Goal: Task Accomplishment & Management: Manage account settings

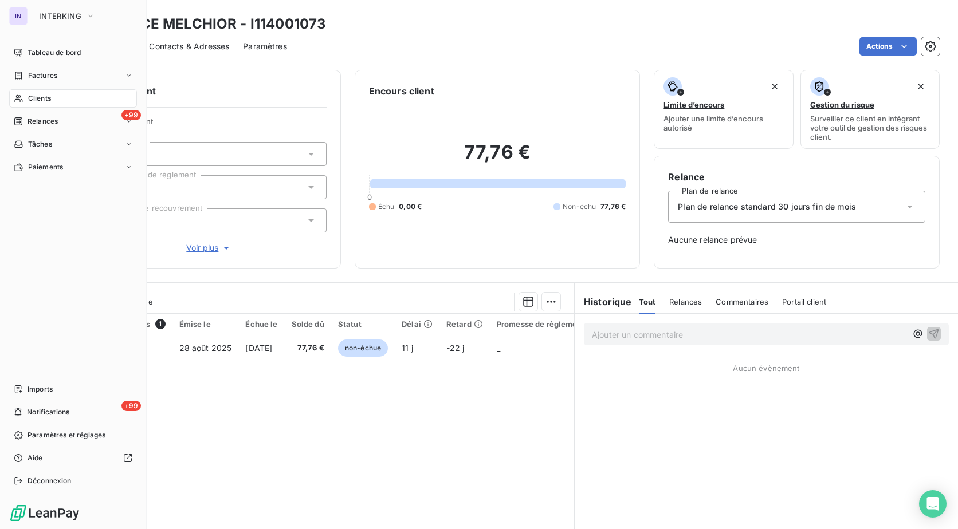
click at [31, 104] on div "Clients" at bounding box center [73, 98] width 128 height 18
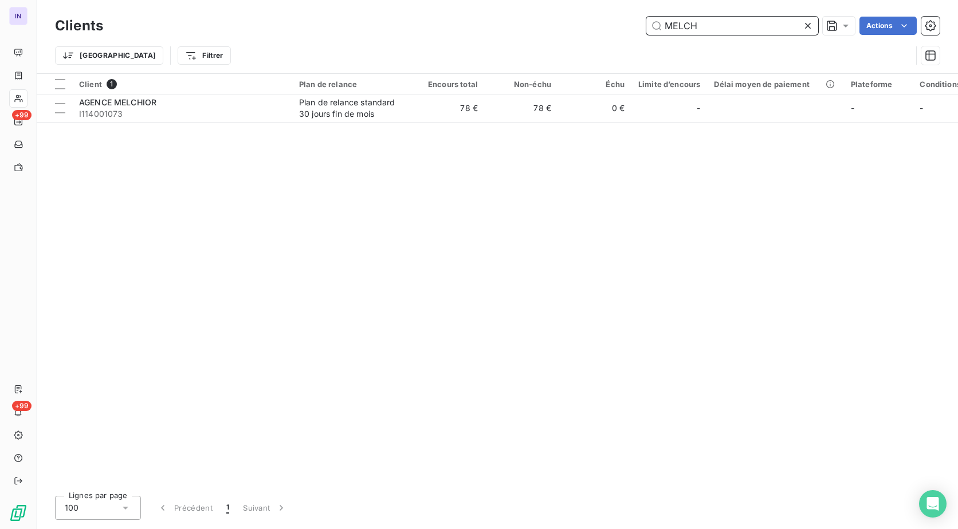
drag, startPoint x: 713, startPoint y: 18, endPoint x: 626, endPoint y: 26, distance: 86.8
click at [626, 26] on div "MELCH Actions" at bounding box center [528, 26] width 823 height 18
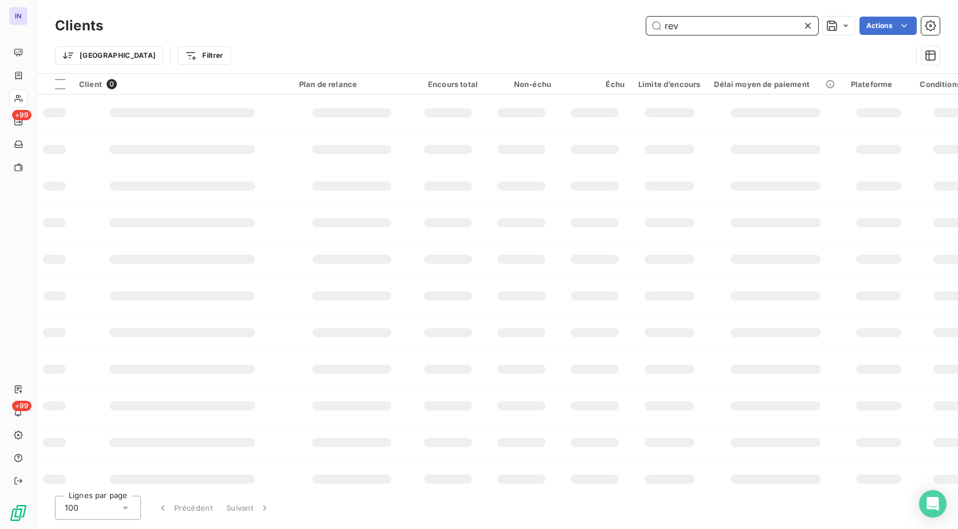
type input "rev"
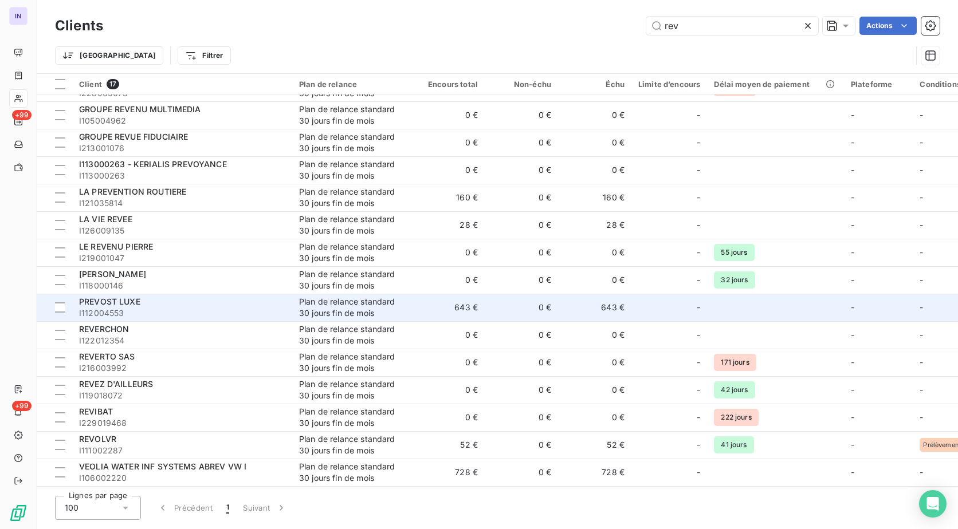
scroll to position [80, 0]
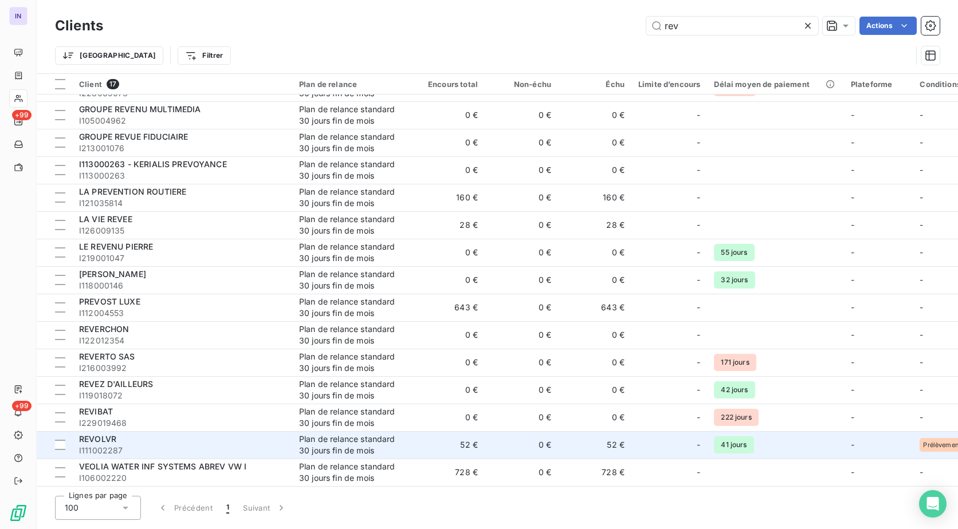
click at [219, 439] on div "REVOLVR" at bounding box center [182, 439] width 206 height 11
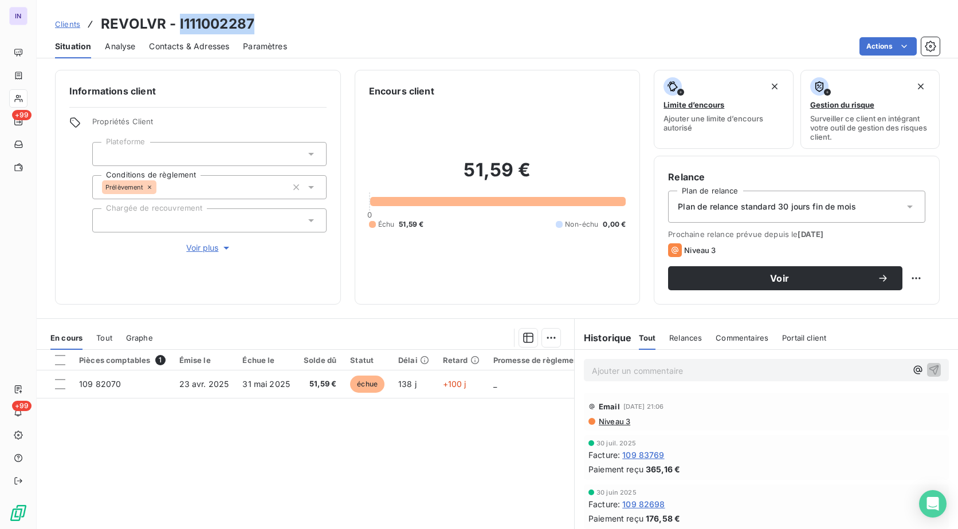
drag, startPoint x: 266, startPoint y: 24, endPoint x: 177, endPoint y: 28, distance: 89.5
click at [177, 28] on div "Clients REVOLVR - I111002287" at bounding box center [497, 24] width 921 height 21
copy h3 "I111002287"
click at [696, 205] on span "Plan de relance standard 30 jours fin de mois" at bounding box center [767, 206] width 178 height 11
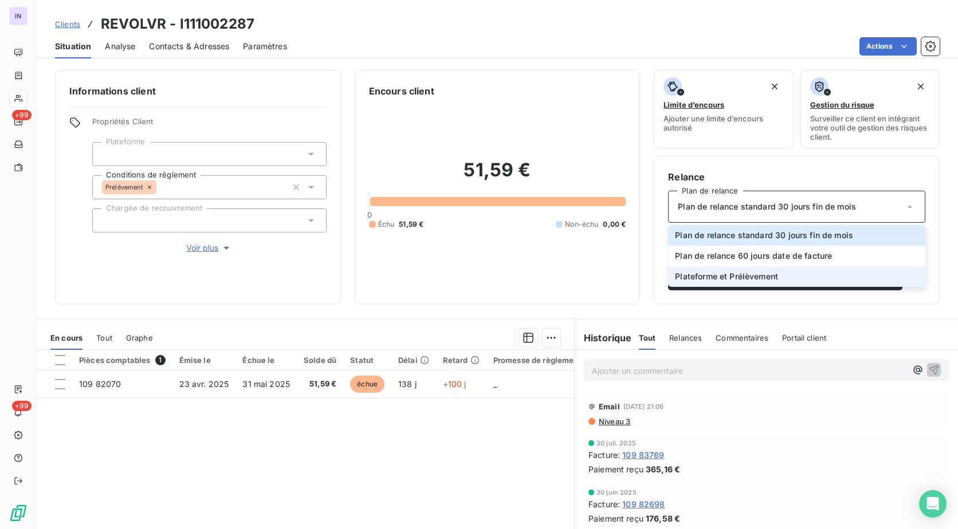
click at [717, 276] on span "Plateforme et Prélèvement" at bounding box center [726, 276] width 103 height 11
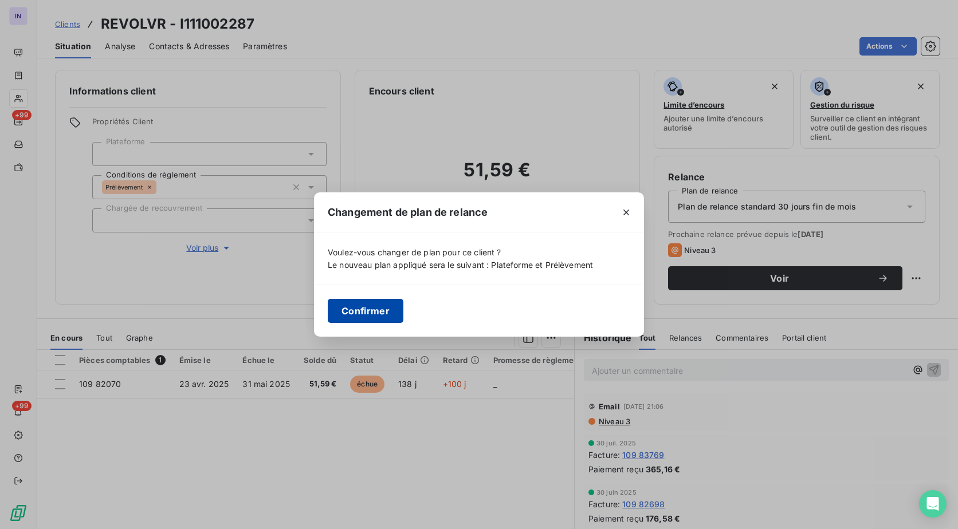
click at [368, 305] on button "Confirmer" at bounding box center [366, 311] width 76 height 24
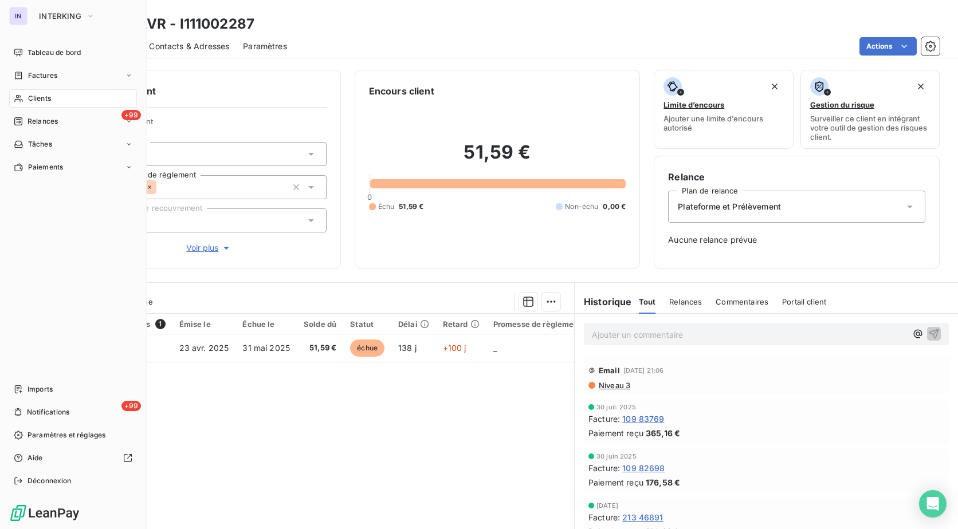
click at [40, 99] on span "Clients" at bounding box center [39, 98] width 23 height 10
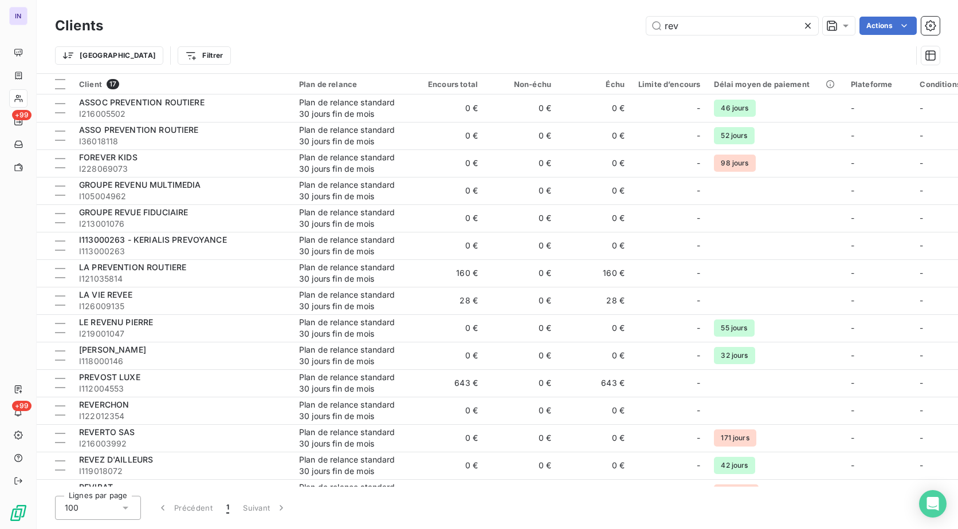
drag, startPoint x: 689, startPoint y: 28, endPoint x: 625, endPoint y: 19, distance: 65.4
click at [625, 19] on div "rev Actions" at bounding box center [528, 26] width 823 height 18
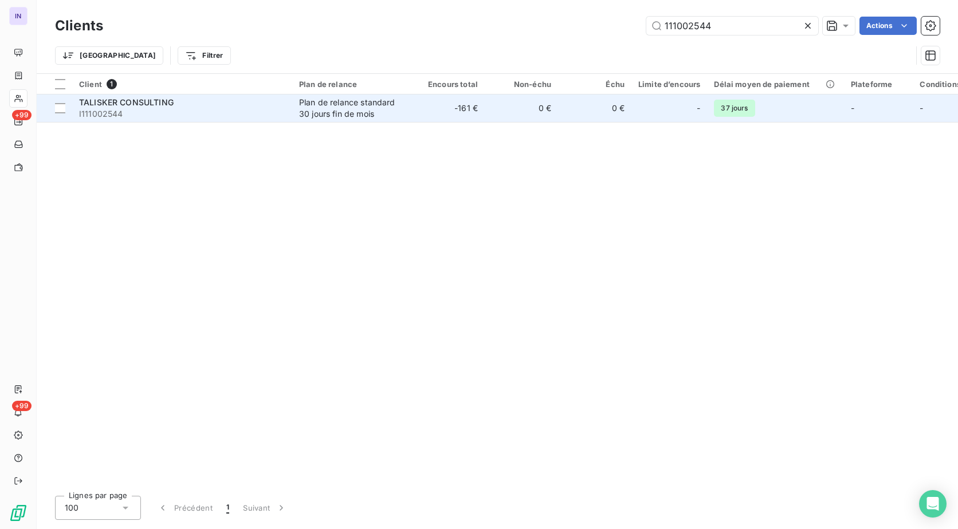
type input "111002544"
click at [267, 104] on div "TALISKER CONSULTING" at bounding box center [182, 102] width 206 height 11
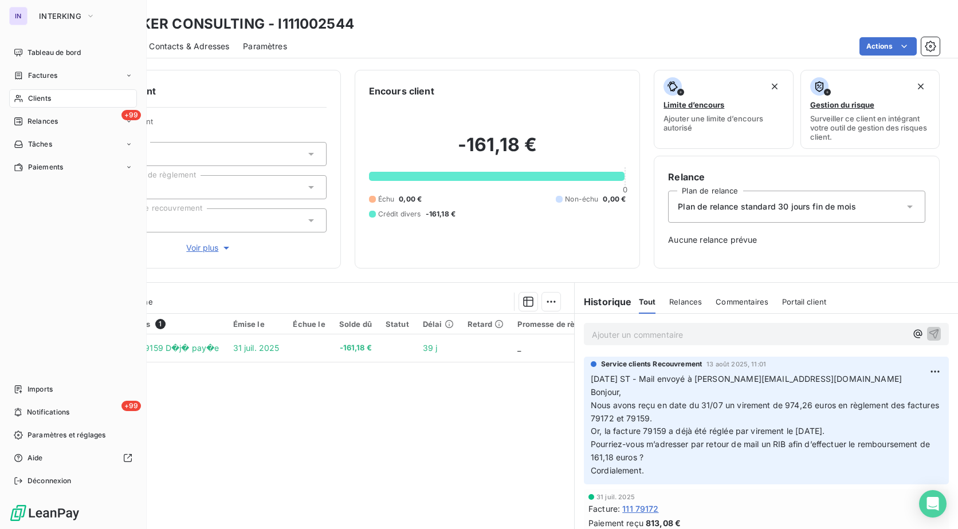
click at [42, 105] on div "Clients" at bounding box center [73, 98] width 128 height 18
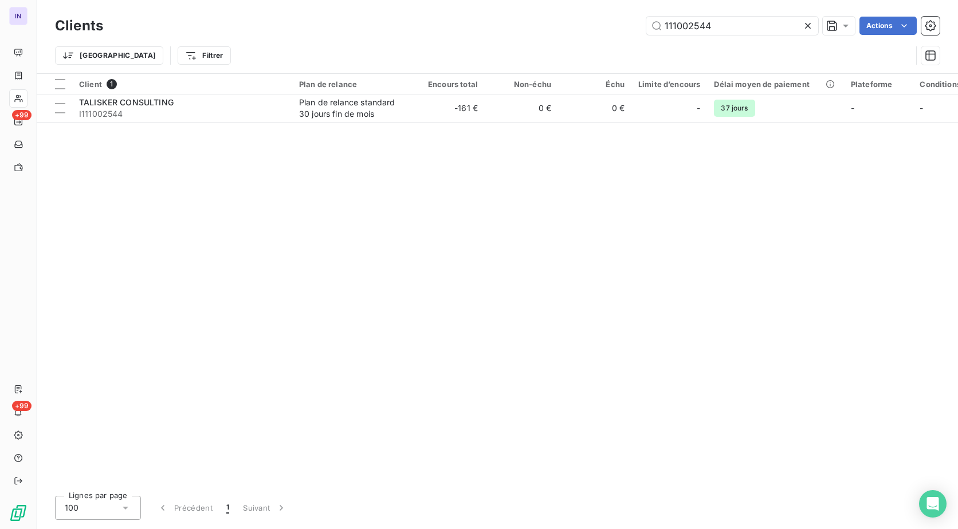
drag, startPoint x: 727, startPoint y: 20, endPoint x: 445, endPoint y: 54, distance: 284.0
click at [445, 54] on div "Clients 111002544 Actions Trier Filtrer" at bounding box center [497, 44] width 885 height 60
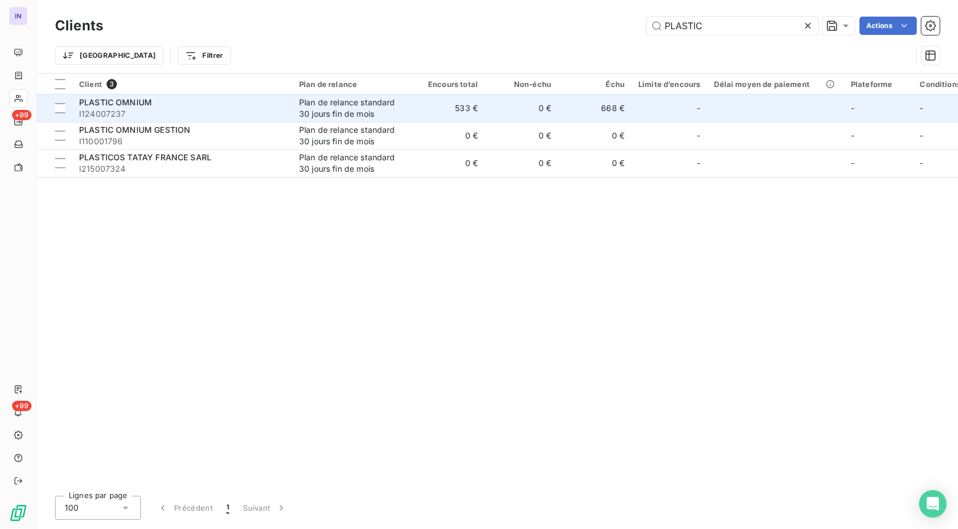
type input "PLASTIC"
click at [187, 112] on span "I124007237" at bounding box center [182, 113] width 206 height 11
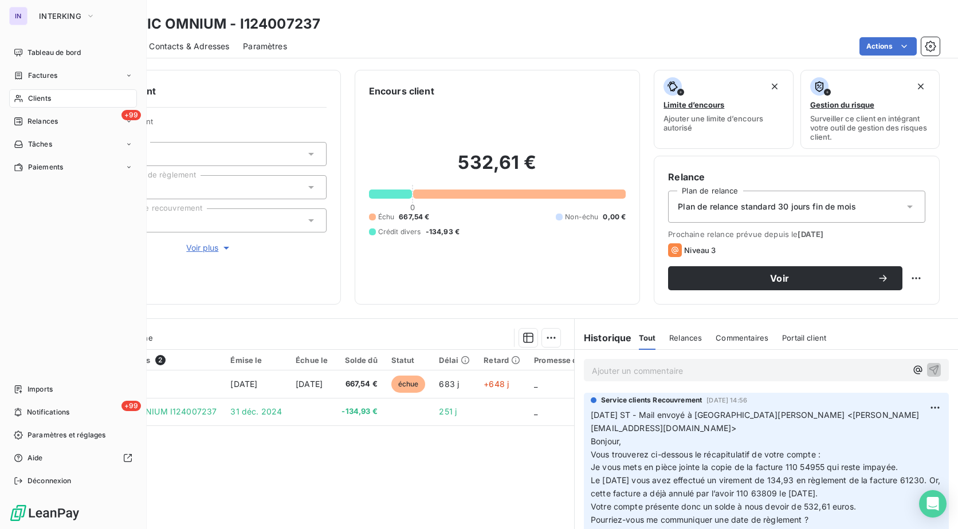
click at [42, 103] on span "Clients" at bounding box center [39, 98] width 23 height 10
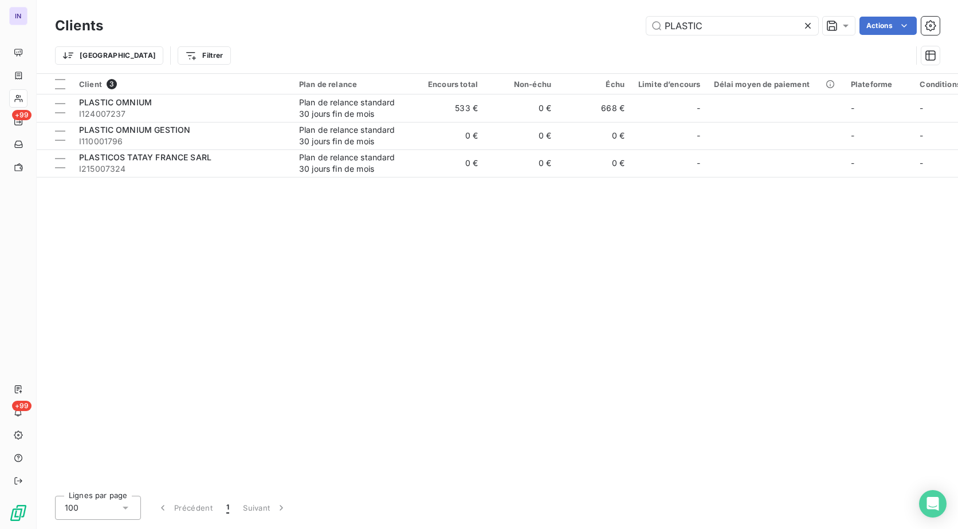
drag, startPoint x: 664, startPoint y: 27, endPoint x: 502, endPoint y: 26, distance: 162.2
click at [502, 26] on div "PLASTIC Actions" at bounding box center [528, 26] width 823 height 18
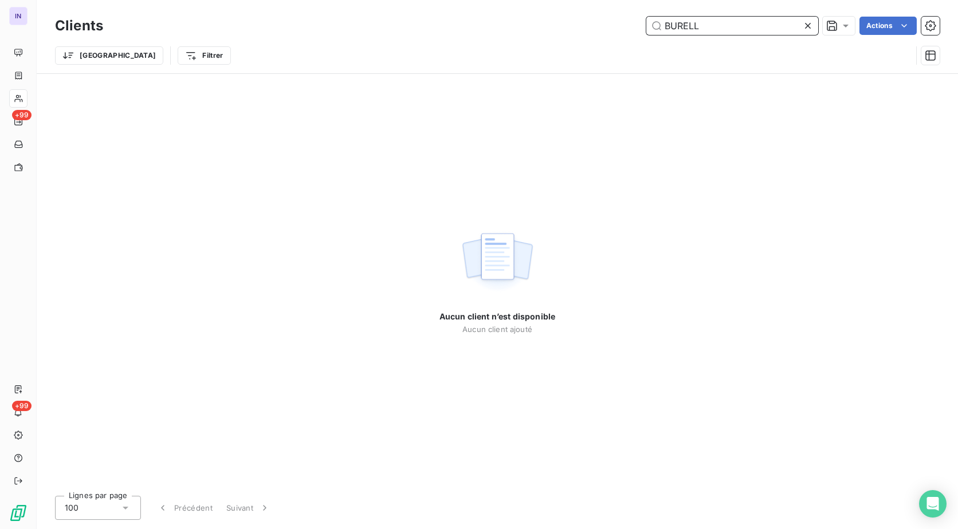
drag, startPoint x: 701, startPoint y: 27, endPoint x: 431, endPoint y: 34, distance: 270.5
click at [433, 37] on div "Clients BURELL Actions" at bounding box center [497, 26] width 885 height 24
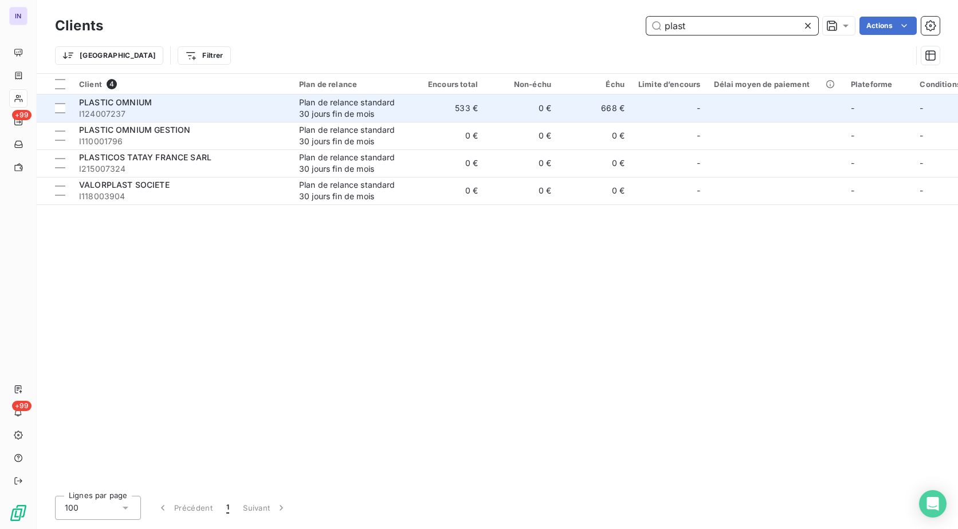
type input "plast"
click at [185, 104] on div "PLASTIC OMNIUM" at bounding box center [182, 102] width 206 height 11
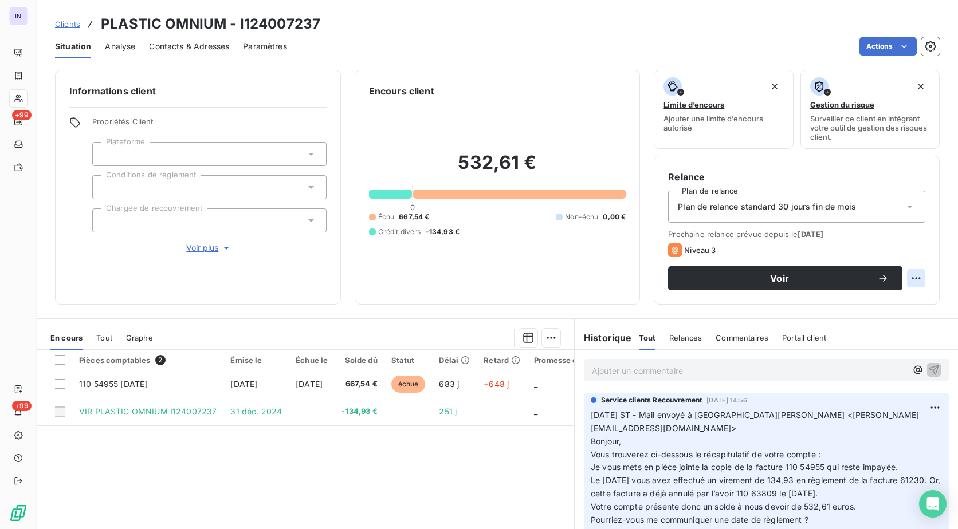
click at [904, 277] on html "IN +99 +99 Clients PLASTIC OMNIUM - I124007237 Situation Analyse Contacts & Adr…" at bounding box center [479, 264] width 958 height 529
click at [170, 45] on html "IN +99 +99 Clients PLASTIC OMNIUM - I124007237 Situation Analyse Contacts & Adr…" at bounding box center [479, 264] width 958 height 529
click at [164, 42] on span "Contacts & Adresses" at bounding box center [189, 46] width 80 height 11
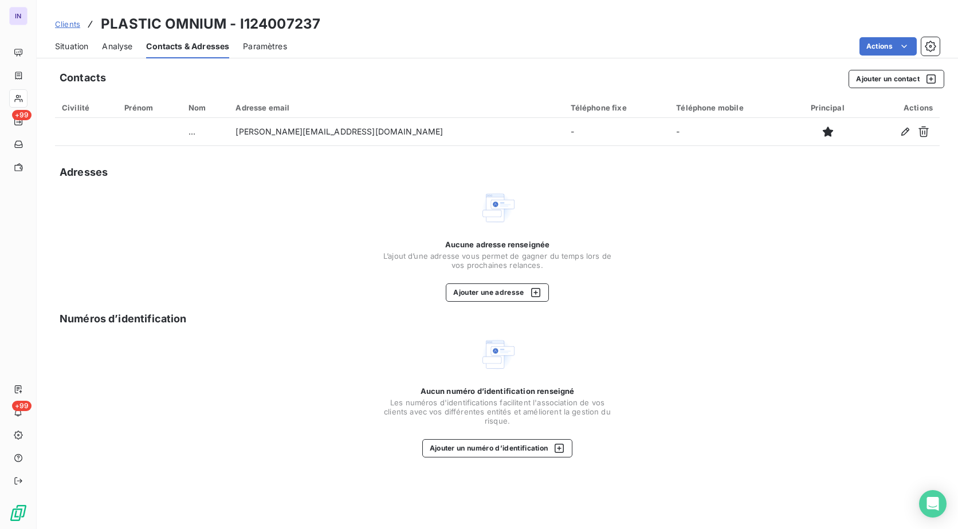
click at [68, 41] on span "Situation" at bounding box center [71, 46] width 33 height 11
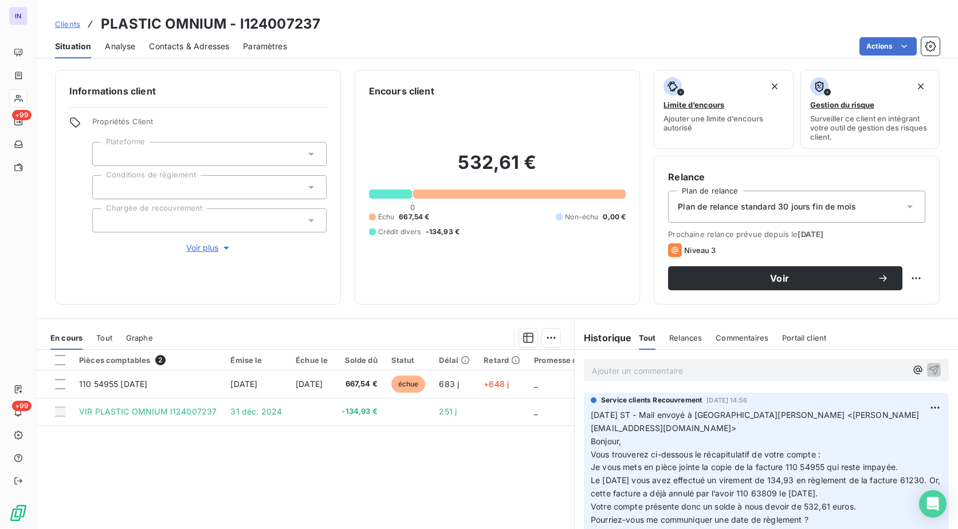
drag, startPoint x: 174, startPoint y: 47, endPoint x: 276, endPoint y: 56, distance: 101.8
click at [174, 47] on span "Contacts & Adresses" at bounding box center [189, 46] width 80 height 11
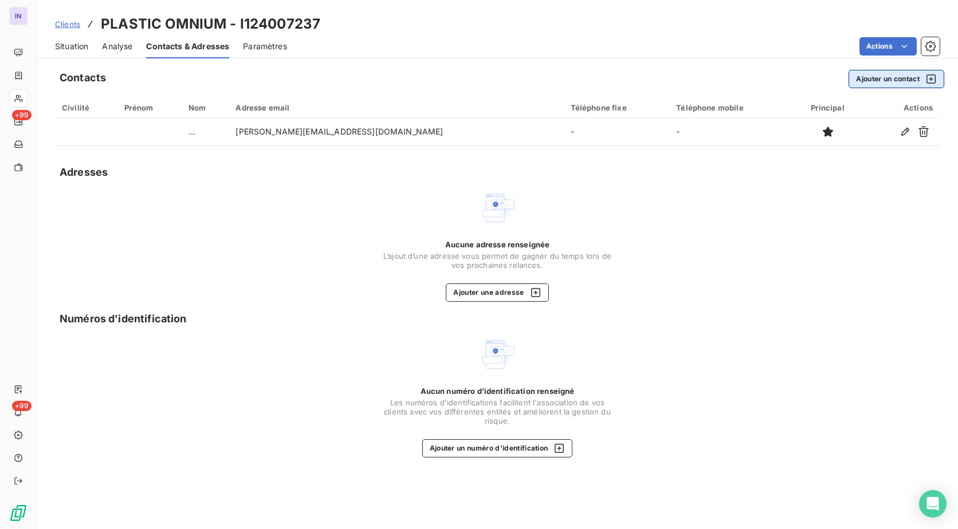
click at [885, 83] on button "Ajouter un contact" at bounding box center [897, 79] width 96 height 18
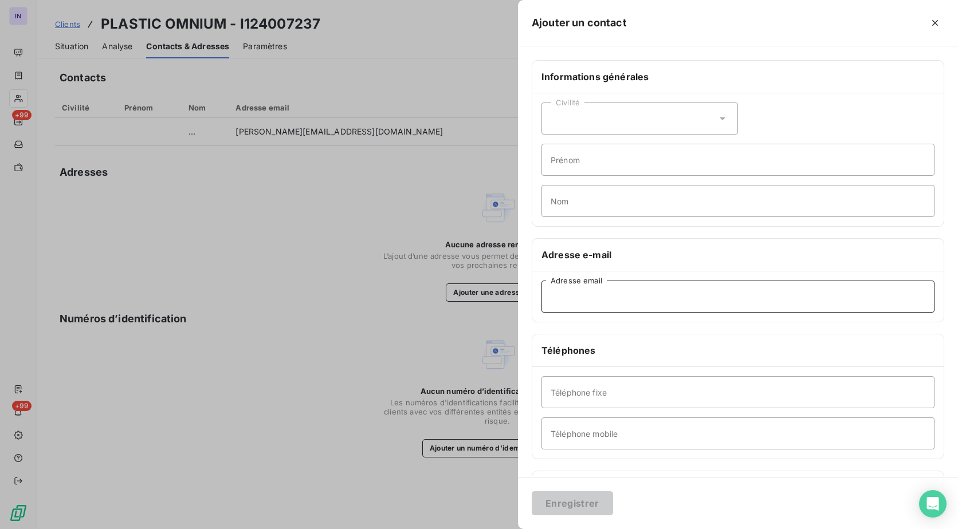
click at [650, 297] on input "Adresse email" at bounding box center [737, 297] width 393 height 32
paste input "[PERSON_NAME][EMAIL_ADDRESS][DOMAIN_NAME]"
type input "[PERSON_NAME][EMAIL_ADDRESS][DOMAIN_NAME]"
click at [574, 508] on button "Enregistrer" at bounding box center [572, 504] width 81 height 24
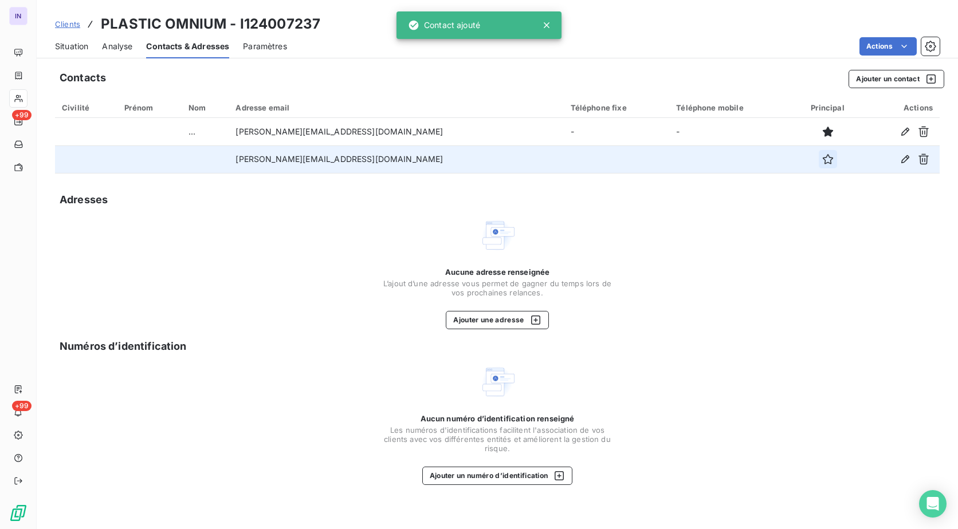
click at [822, 160] on icon "button" at bounding box center [827, 159] width 11 height 11
click at [70, 45] on span "Situation" at bounding box center [71, 46] width 33 height 11
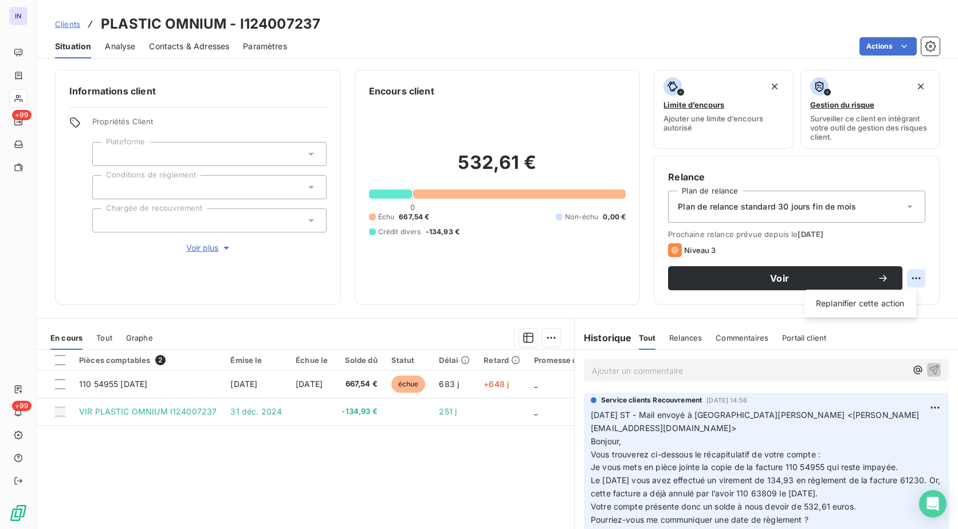
click at [912, 276] on html "IN +99 +99 Clients PLASTIC OMNIUM - I124007237 Situation Analyse Contacts & Adr…" at bounding box center [479, 264] width 958 height 529
click at [848, 307] on div "Replanifier cette action" at bounding box center [860, 304] width 103 height 18
select select "8"
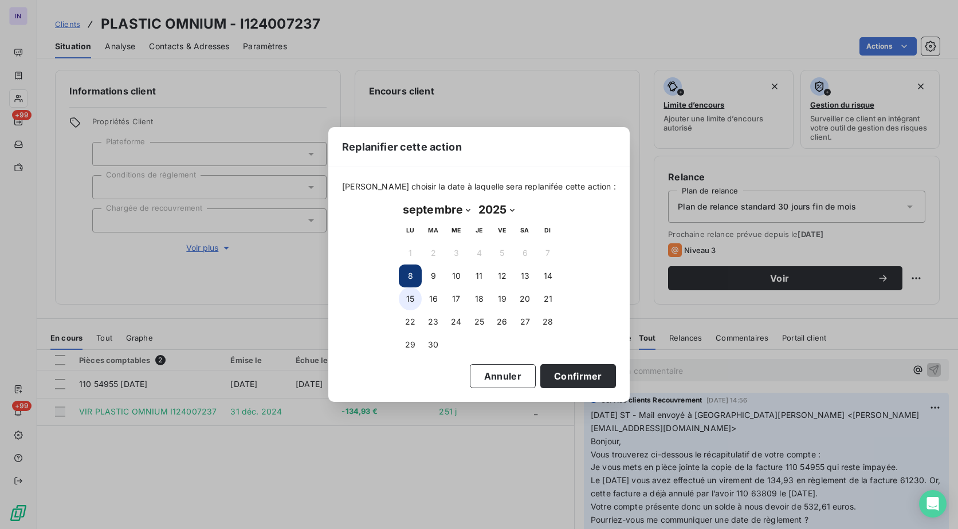
click at [409, 296] on button "15" at bounding box center [410, 299] width 23 height 23
drag, startPoint x: 558, startPoint y: 381, endPoint x: 296, endPoint y: 246, distance: 294.5
click at [559, 381] on button "Confirmer" at bounding box center [578, 376] width 76 height 24
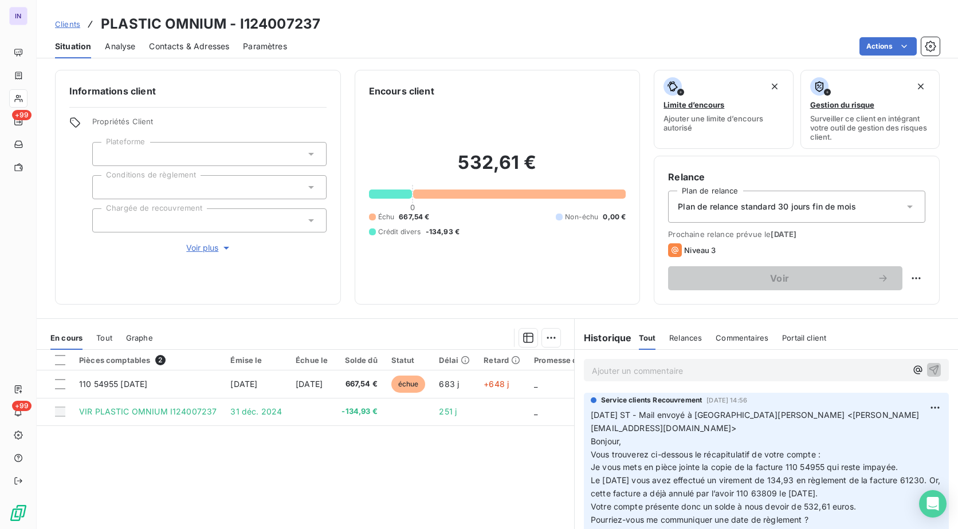
click at [618, 362] on div "Ajouter un commentaire ﻿" at bounding box center [766, 370] width 365 height 22
click at [601, 370] on p "Ajouter un commentaire ﻿" at bounding box center [749, 371] width 315 height 14
click at [915, 414] on html "IN +99 +99 Clients PLASTIC OMNIUM - I124007237 Situation Analyse Contacts & Adr…" at bounding box center [479, 264] width 958 height 529
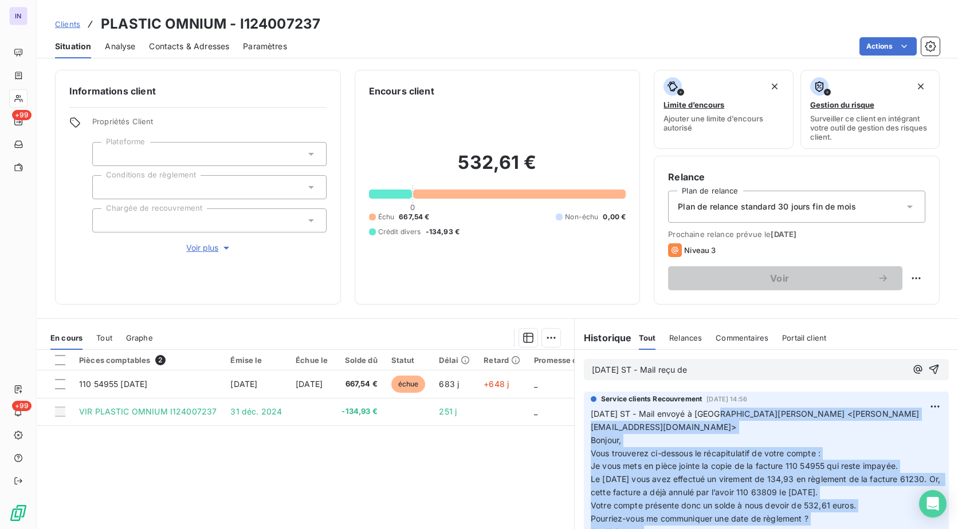
drag, startPoint x: 914, startPoint y: 413, endPoint x: 715, endPoint y: 410, distance: 198.9
click at [715, 410] on html "IN +99 +99 Clients PLASTIC OMNIUM - I124007237 Situation Analyse Contacts & Adr…" at bounding box center [479, 264] width 958 height 529
drag, startPoint x: 715, startPoint y: 410, endPoint x: 721, endPoint y: 419, distance: 11.1
click at [717, 417] on span "[DATE] ST - Mail envoyé à [GEOGRAPHIC_DATA][PERSON_NAME] <[PERSON_NAME][EMAIL_A…" at bounding box center [755, 427] width 329 height 36
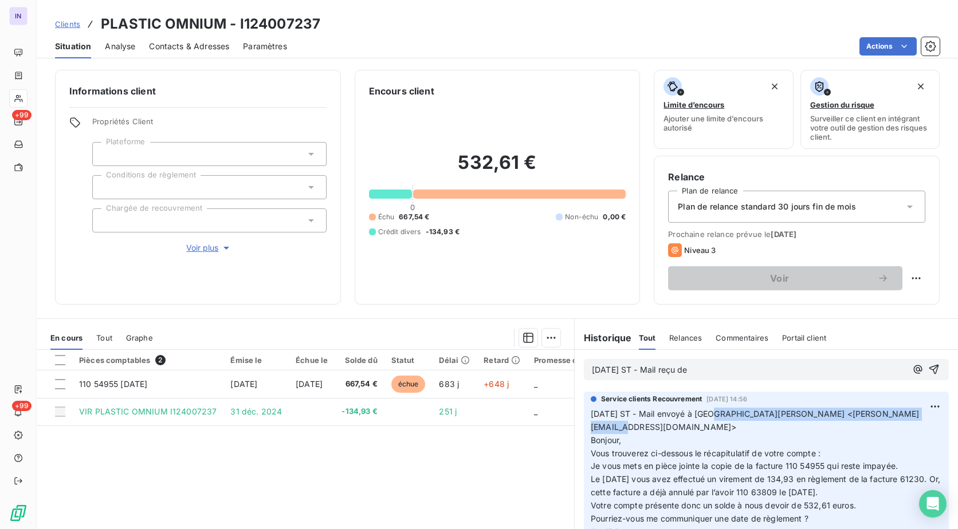
drag, startPoint x: 708, startPoint y: 409, endPoint x: 917, endPoint y: 418, distance: 208.7
click at [917, 418] on p "[DATE] ST - Mail envoyé à [GEOGRAPHIC_DATA][PERSON_NAME] <[PERSON_NAME][EMAIL_A…" at bounding box center [766, 473] width 351 height 131
copy span "[PERSON_NAME] <[PERSON_NAME][EMAIL_ADDRESS][DOMAIN_NAME]>"
click at [736, 371] on p "[DATE] ST - Mail reçu de" at bounding box center [749, 370] width 315 height 13
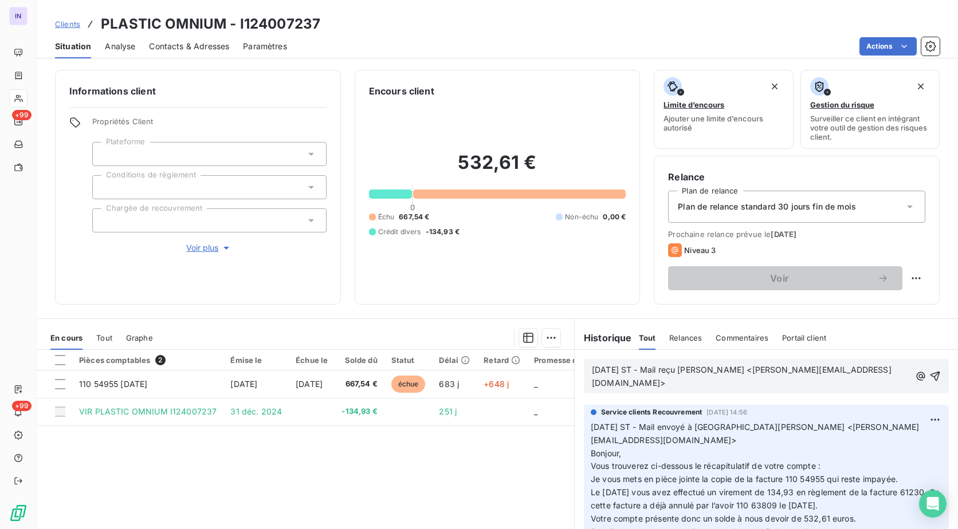
click at [592, 390] on p "[DATE] ST - Mail reçu [PERSON_NAME] <[PERSON_NAME][EMAIL_ADDRESS][DOMAIN_NAME]>" at bounding box center [751, 377] width 319 height 26
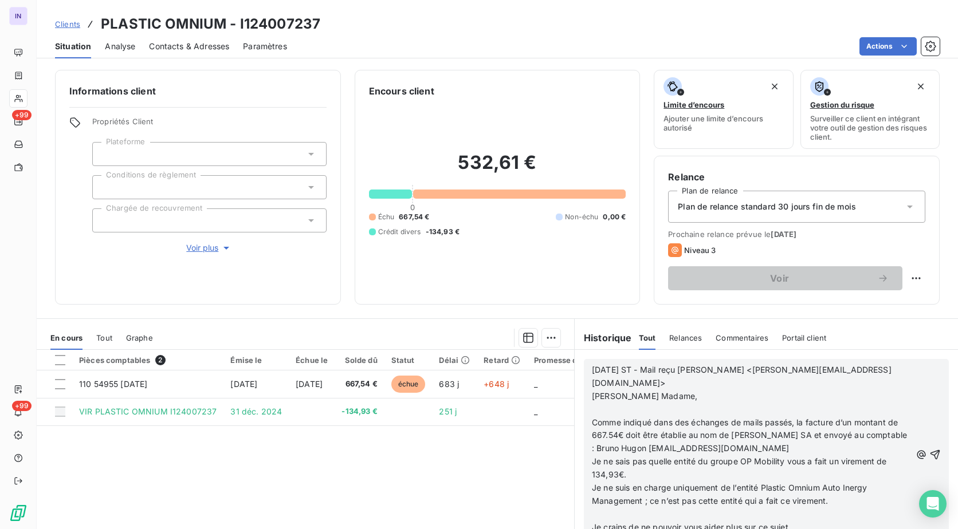
click at [608, 409] on p "﻿" at bounding box center [751, 409] width 319 height 13
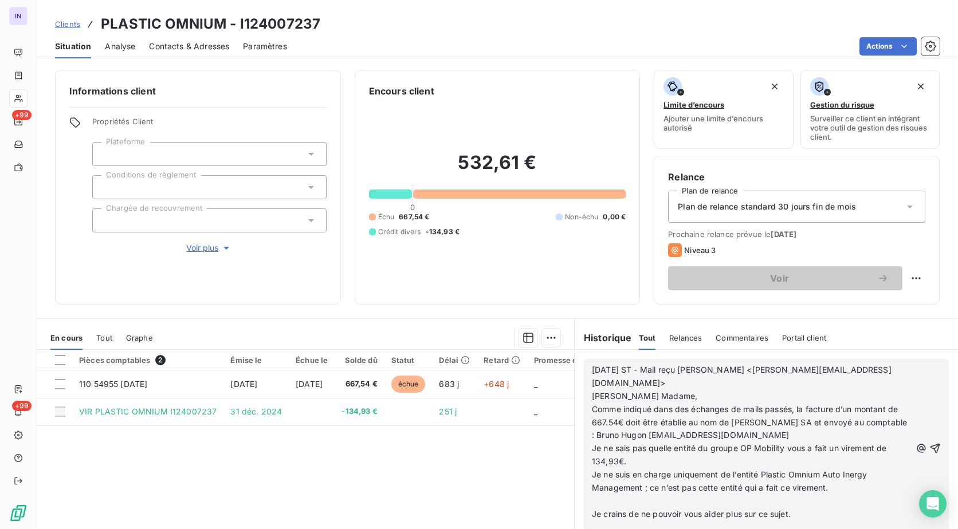
click at [598, 504] on p "﻿" at bounding box center [751, 501] width 319 height 13
click at [617, 512] on p "﻿" at bounding box center [751, 514] width 319 height 13
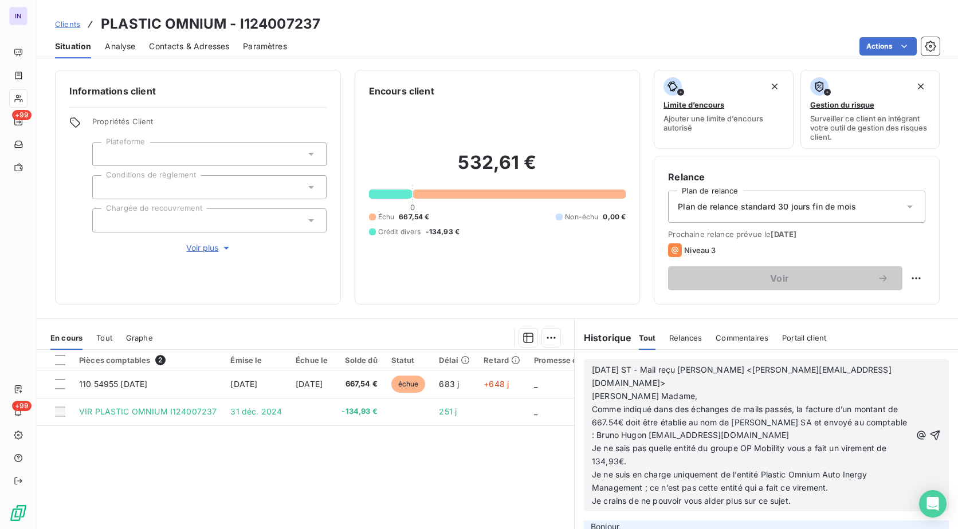
scroll to position [0, 0]
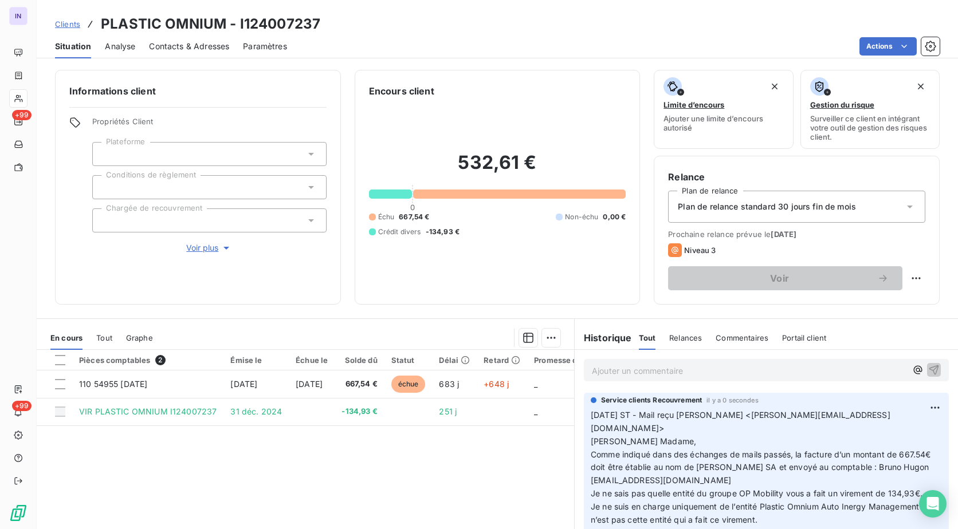
click at [606, 369] on p "Ajouter un commentaire ﻿" at bounding box center [749, 371] width 315 height 14
click at [732, 368] on p "[DATE] ST - Mail envoyé à" at bounding box center [749, 370] width 315 height 13
click at [594, 377] on p "[DATE] ST - Mail envoyé à [PERSON_NAME][EMAIL_ADDRESS][DOMAIN_NAME]" at bounding box center [749, 370] width 315 height 13
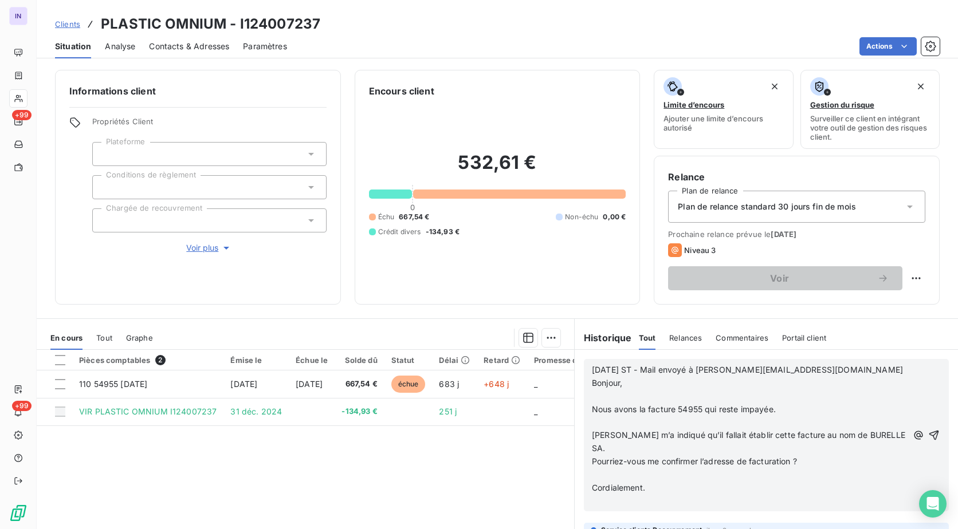
click at [596, 395] on p "﻿" at bounding box center [750, 396] width 316 height 13
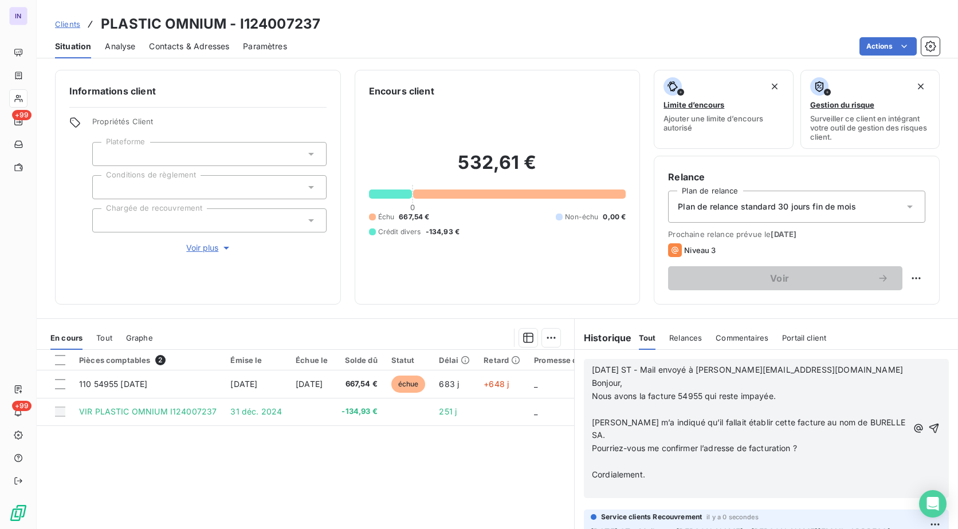
click at [604, 408] on p "﻿" at bounding box center [750, 409] width 316 height 13
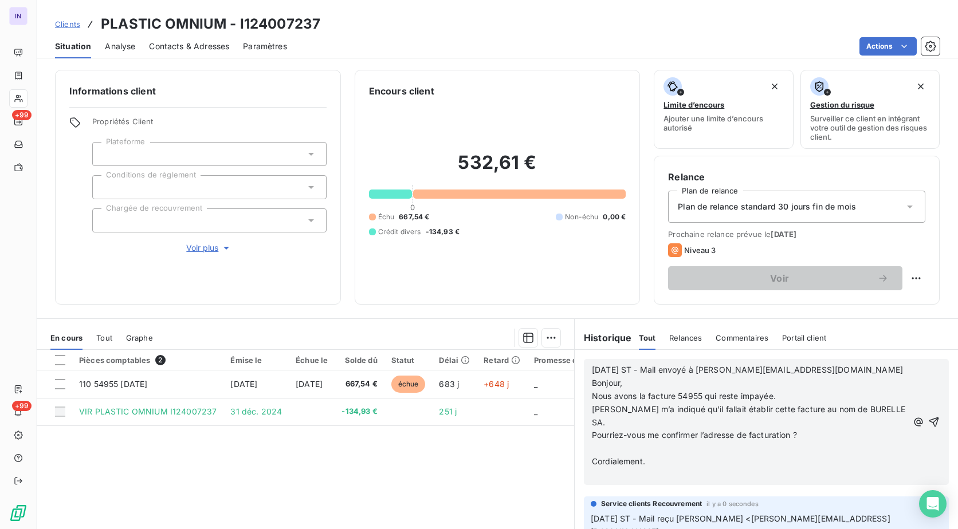
click at [600, 450] on p "﻿" at bounding box center [750, 448] width 316 height 13
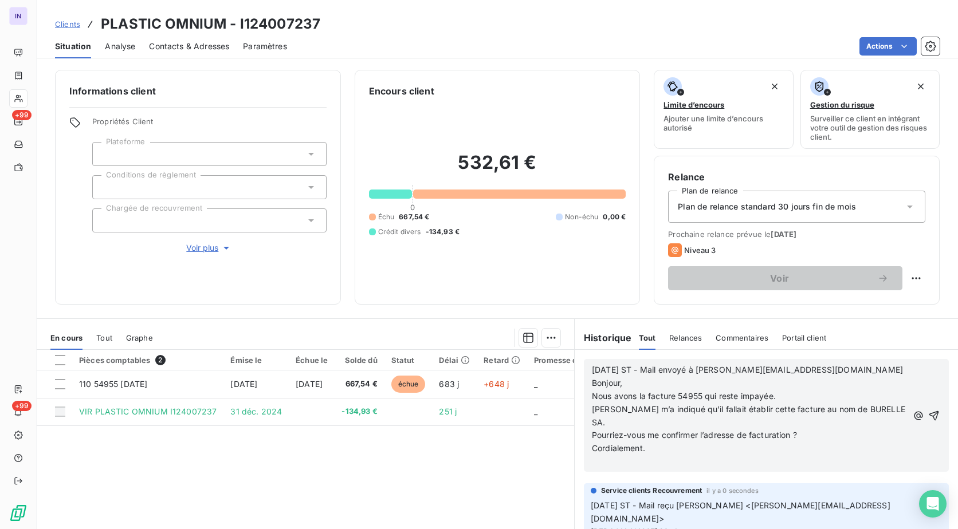
click at [596, 460] on p "﻿" at bounding box center [750, 462] width 316 height 13
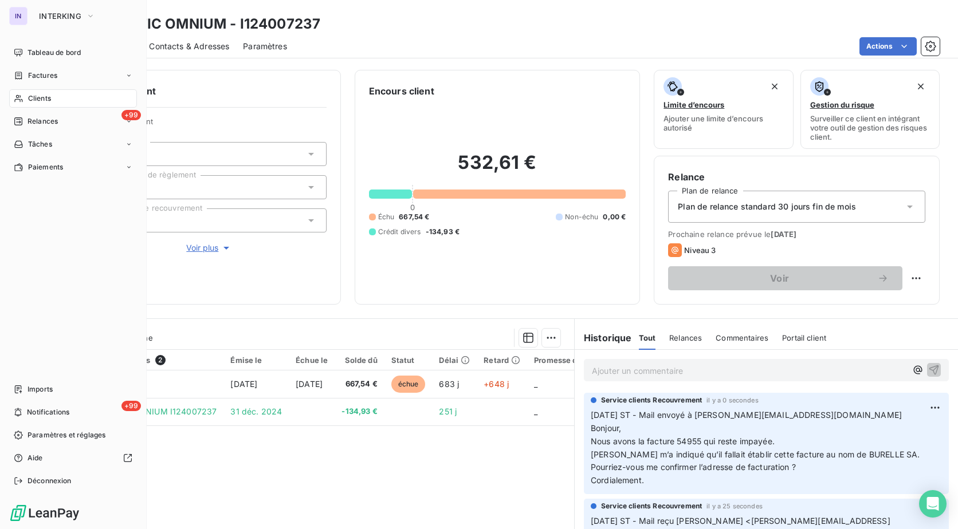
click at [43, 101] on span "Clients" at bounding box center [39, 98] width 23 height 10
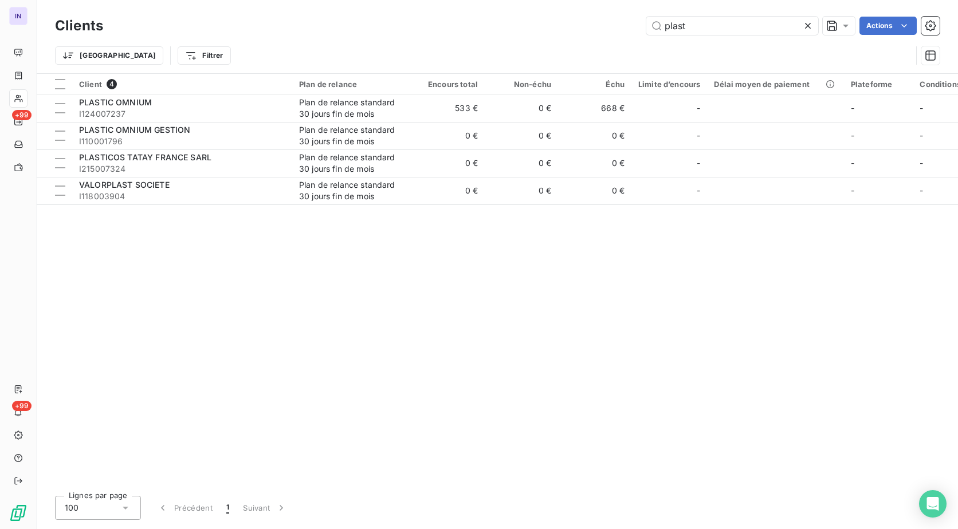
drag, startPoint x: 707, startPoint y: 23, endPoint x: 490, endPoint y: 40, distance: 217.8
click at [490, 40] on div "Clients plast Actions Trier Filtrer" at bounding box center [497, 44] width 885 height 60
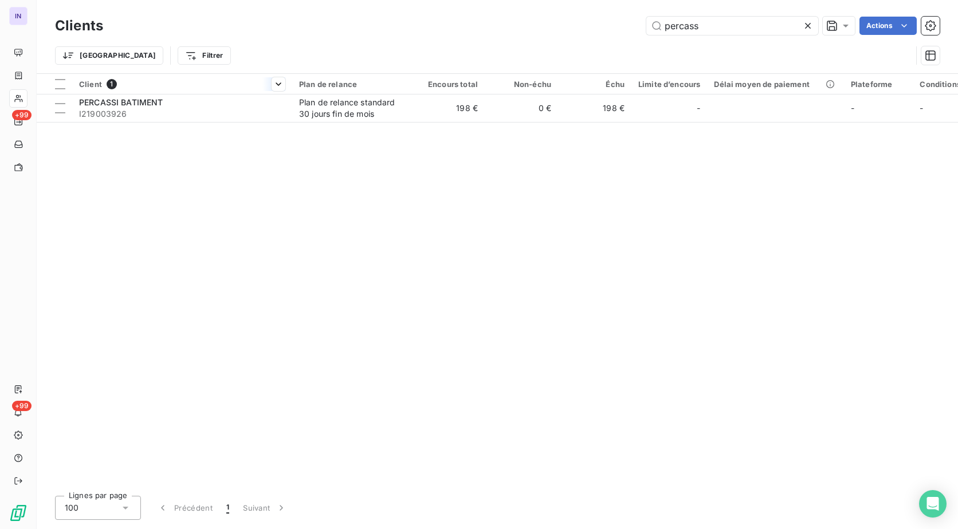
type input "percass"
click at [212, 93] on th "Client 1" at bounding box center [182, 84] width 220 height 21
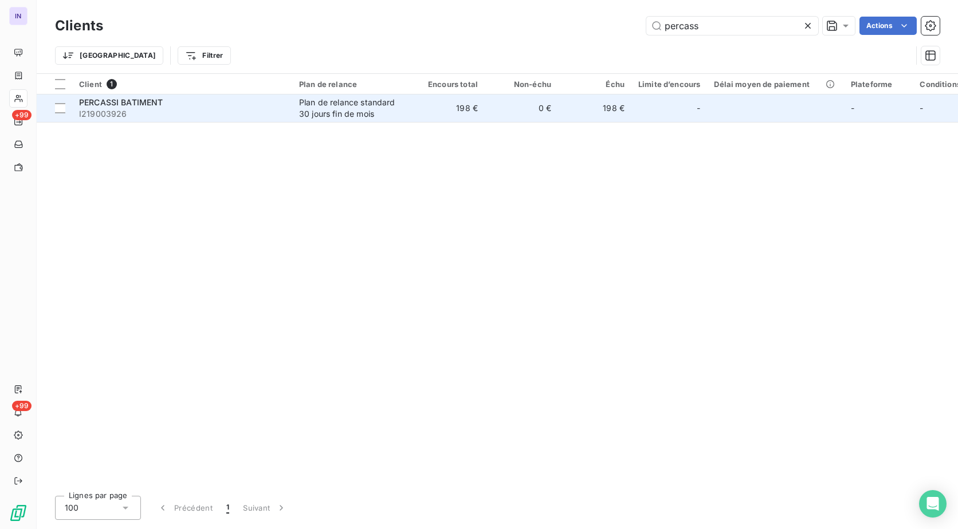
click at [210, 107] on div "PERCASSI BATIMENT" at bounding box center [182, 102] width 206 height 11
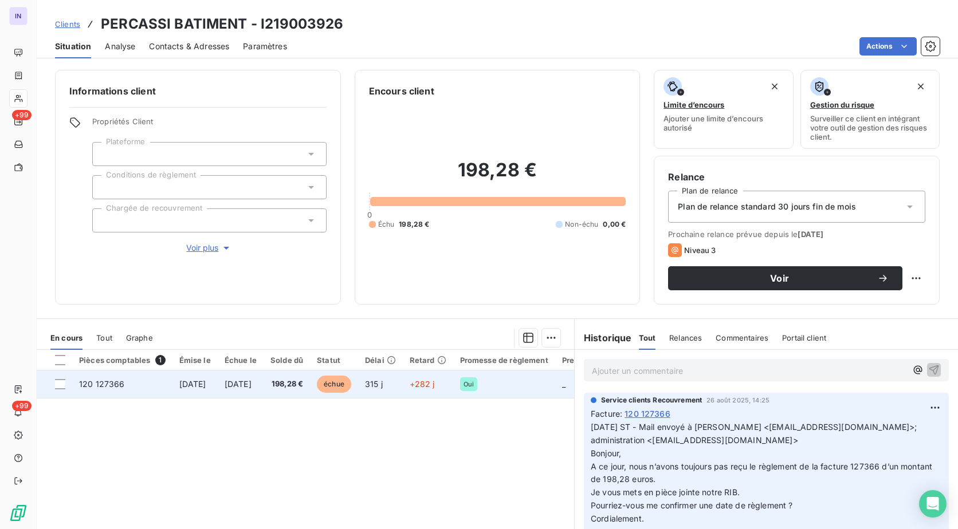
click at [257, 391] on td "[DATE]" at bounding box center [241, 385] width 46 height 28
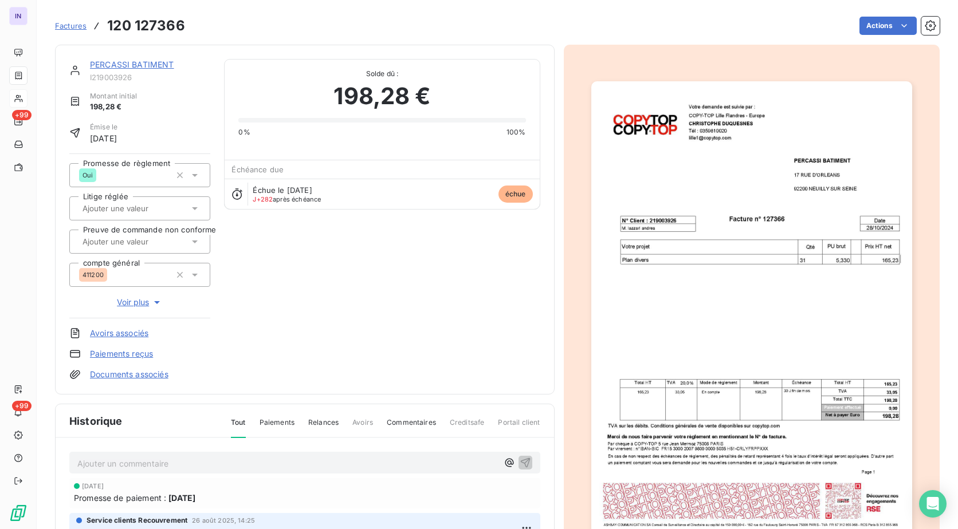
click at [151, 64] on link "PERCASSI BATIMENT" at bounding box center [132, 65] width 84 height 10
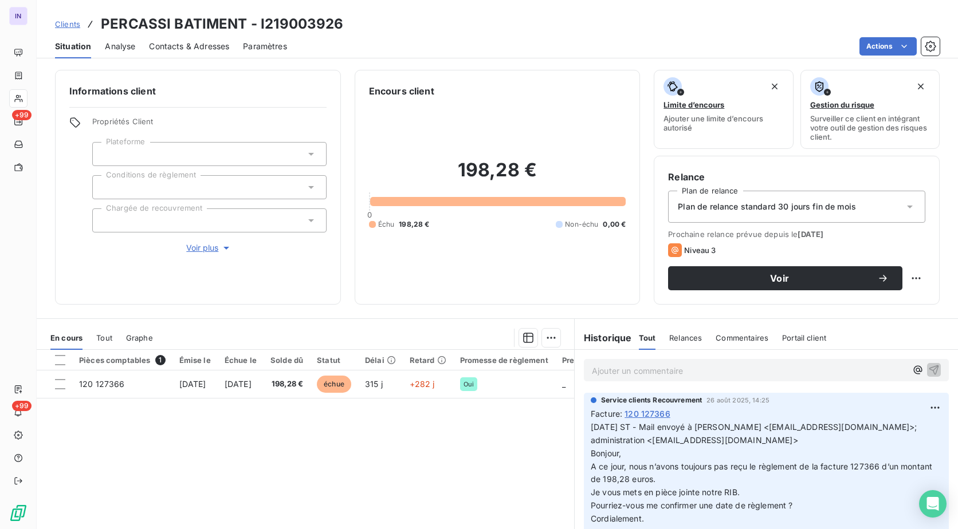
click at [619, 370] on p "Ajouter un commentaire ﻿" at bounding box center [749, 371] width 315 height 14
click at [738, 368] on p "[DATE] ST - Mail reçu de" at bounding box center [749, 370] width 315 height 13
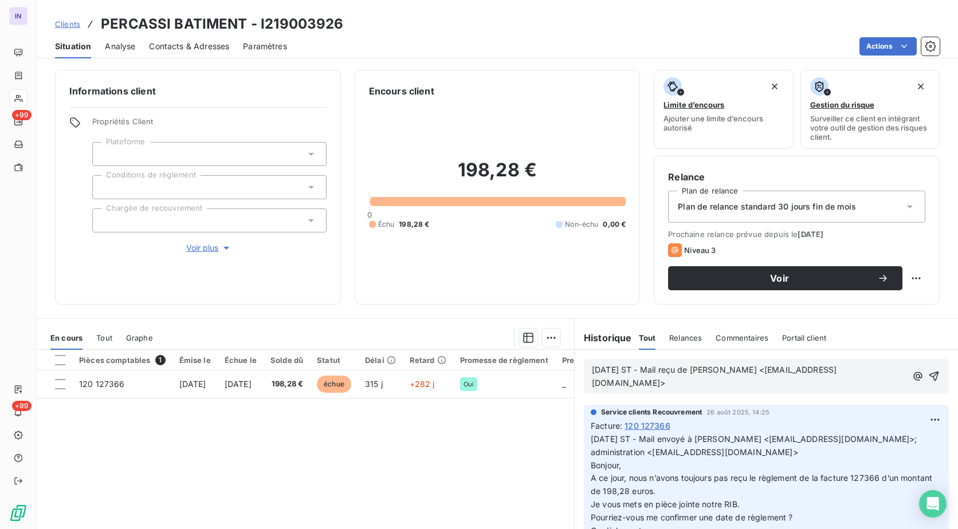
click at [617, 390] on p "[DATE] ST - Mail reçu de [PERSON_NAME] <[EMAIL_ADDRESS][DOMAIN_NAME]>" at bounding box center [749, 377] width 315 height 26
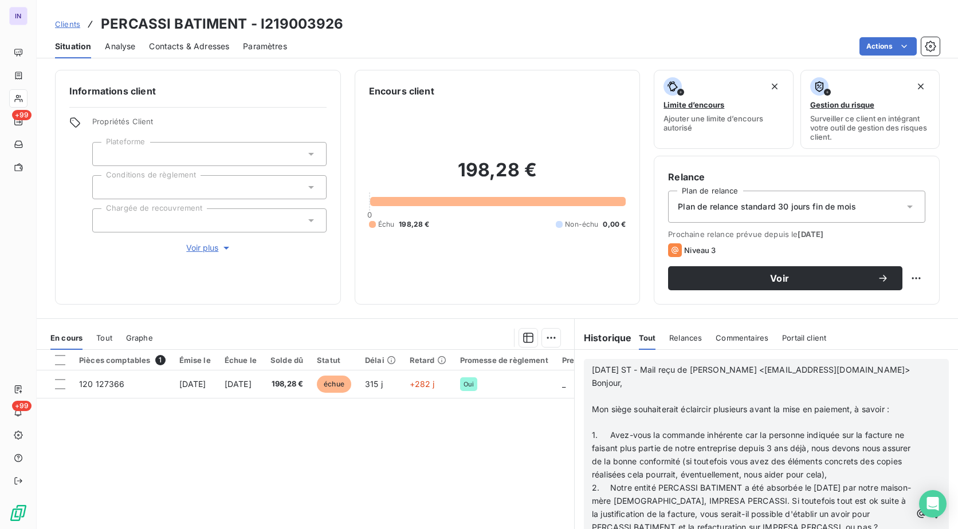
click at [603, 403] on p "﻿" at bounding box center [751, 396] width 319 height 13
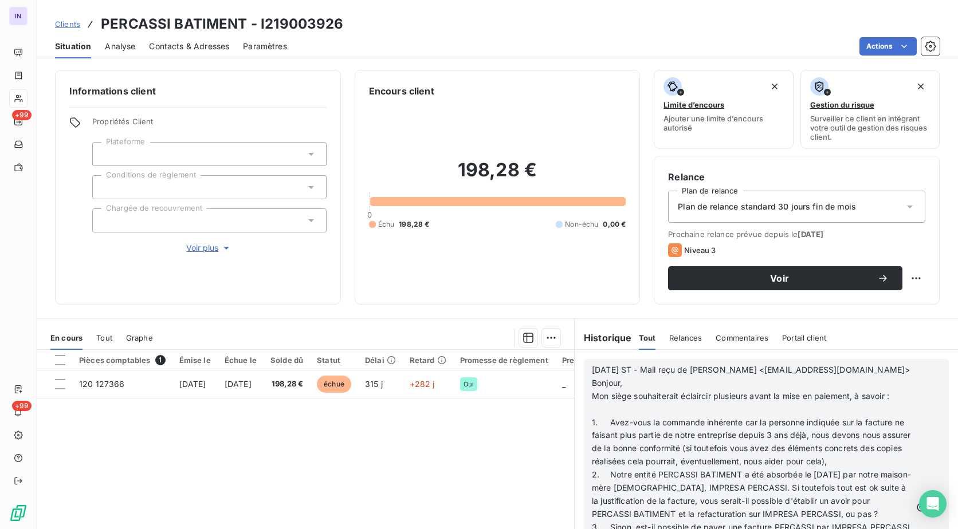
scroll to position [57, 0]
click at [611, 417] on p "﻿" at bounding box center [751, 409] width 319 height 13
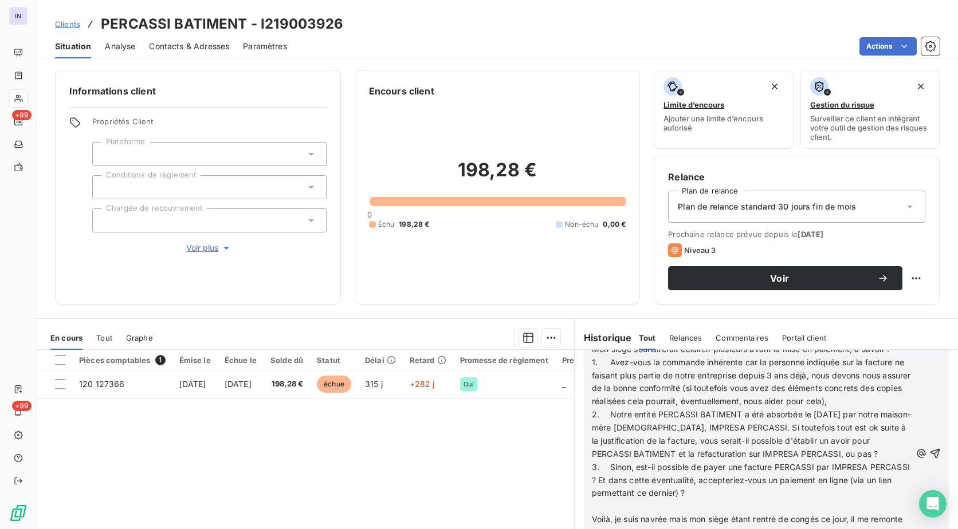
scroll to position [76, 0]
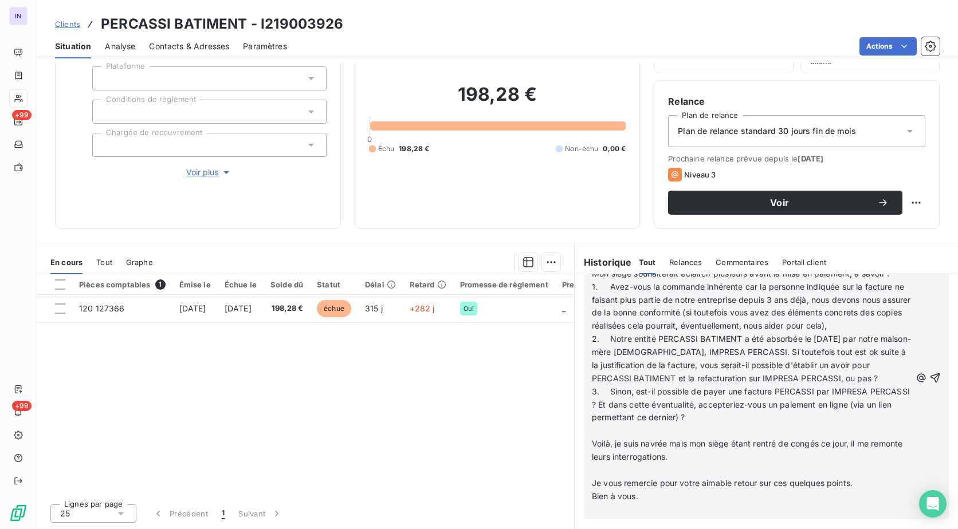
click at [599, 432] on p "﻿" at bounding box center [751, 431] width 319 height 13
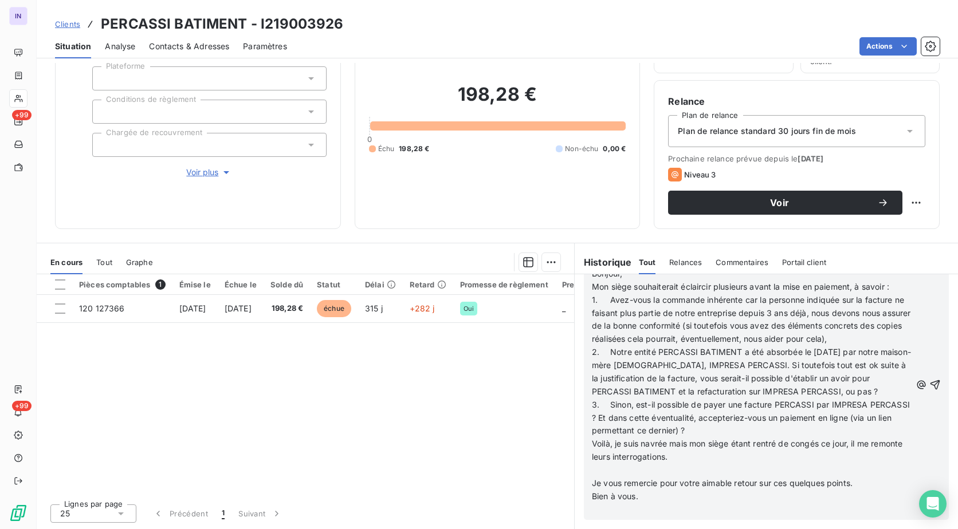
click at [599, 470] on p "﻿" at bounding box center [751, 470] width 319 height 13
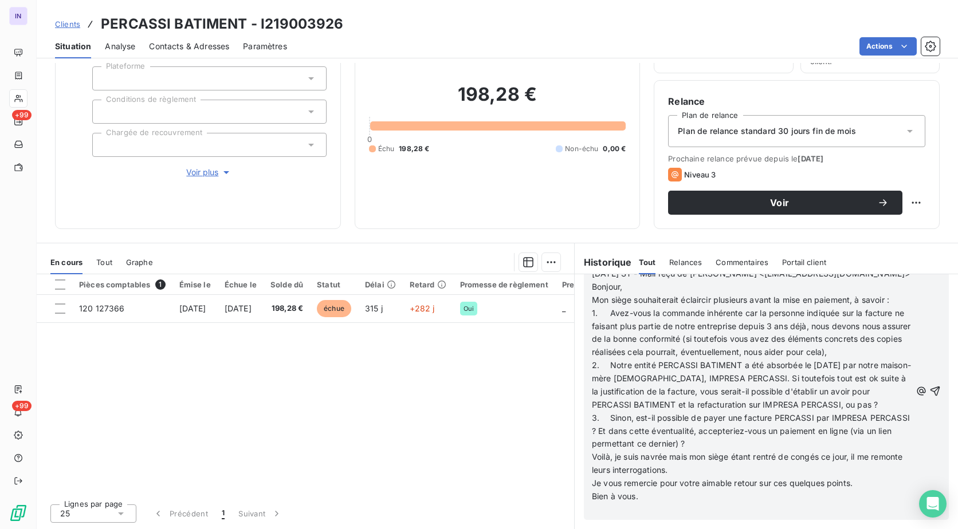
scroll to position [1504, 0]
click at [592, 506] on p "﻿" at bounding box center [751, 510] width 319 height 13
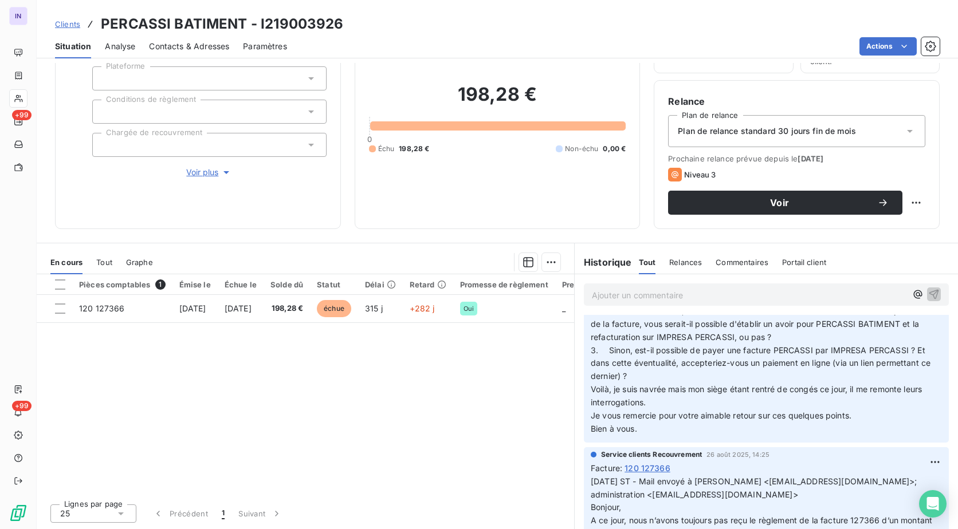
scroll to position [0, 0]
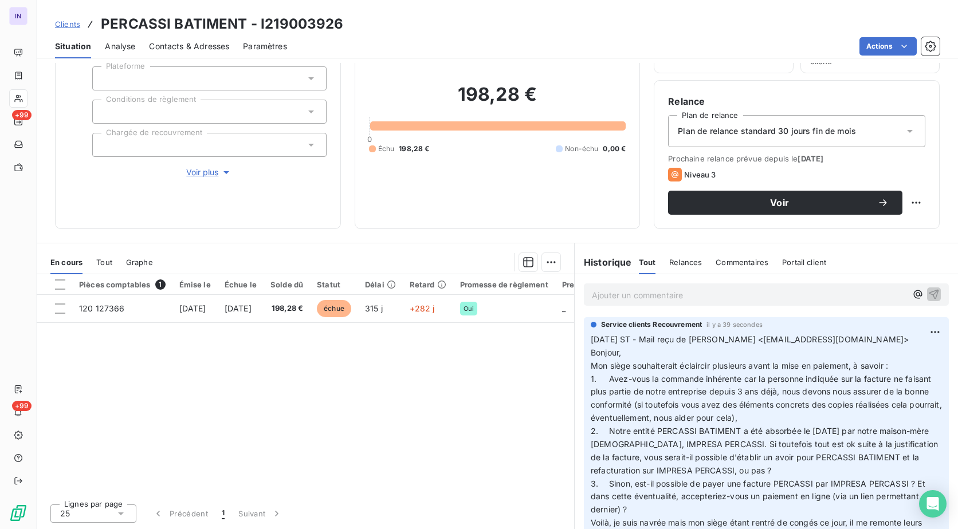
click at [619, 291] on p "Ajouter un commentaire ﻿" at bounding box center [749, 295] width 315 height 14
click at [721, 301] on p "[DATE] ST - Mail reçu de" at bounding box center [749, 294] width 315 height 13
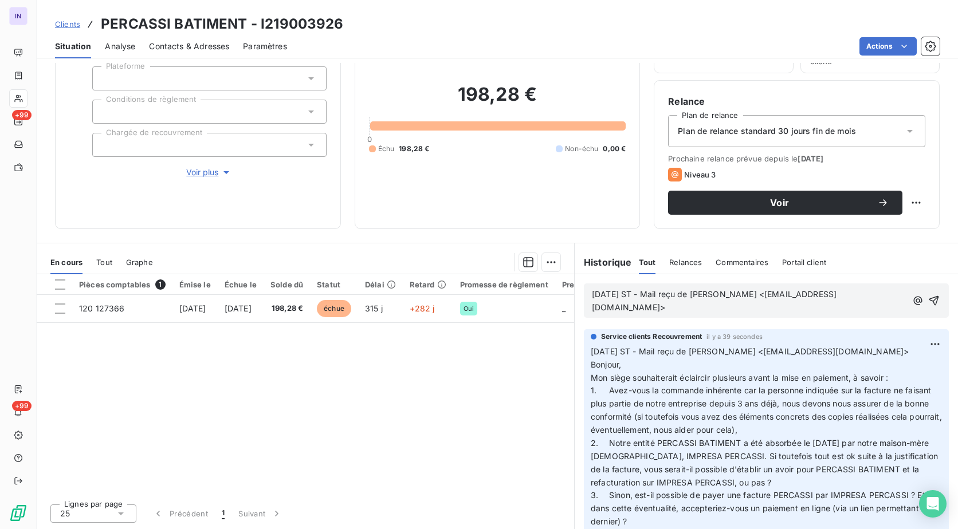
click at [594, 315] on p "[DATE] ST - Mail reçu de [PERSON_NAME] <[EMAIL_ADDRESS][DOMAIN_NAME]>" at bounding box center [749, 301] width 315 height 26
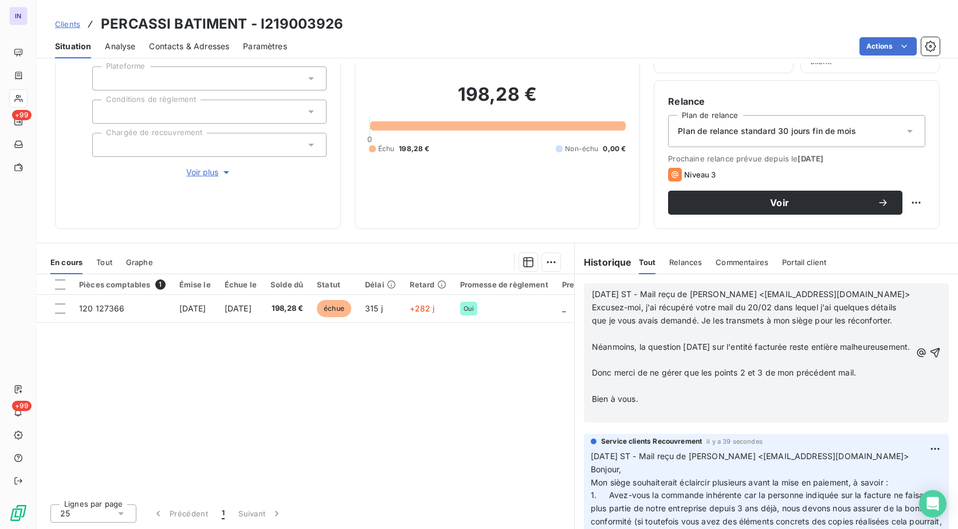
click at [601, 341] on p "﻿" at bounding box center [751, 334] width 319 height 13
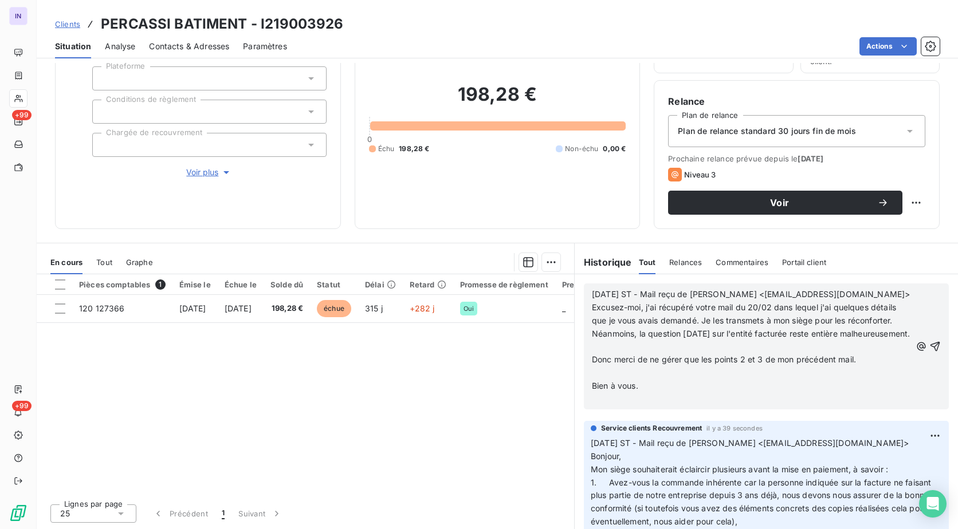
click at [599, 354] on p "﻿" at bounding box center [751, 347] width 319 height 13
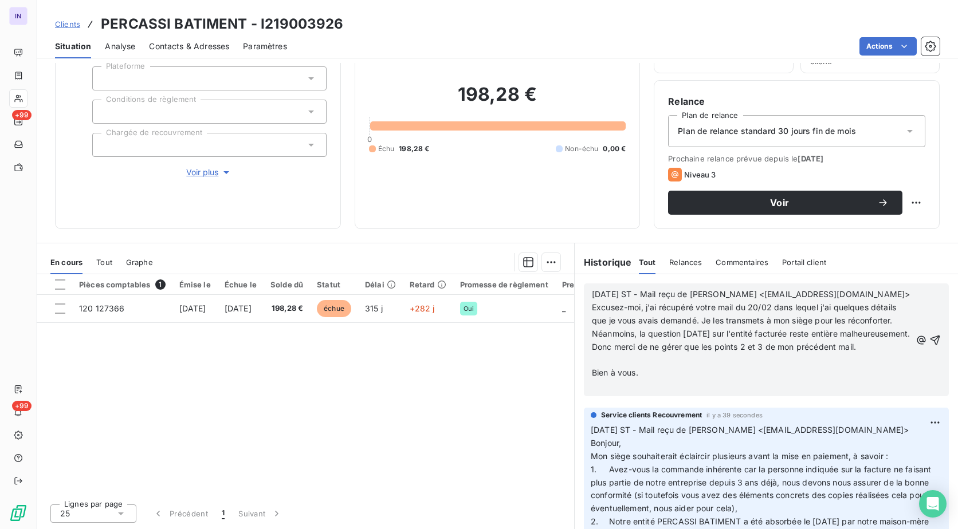
click at [592, 367] on p "﻿" at bounding box center [751, 360] width 319 height 13
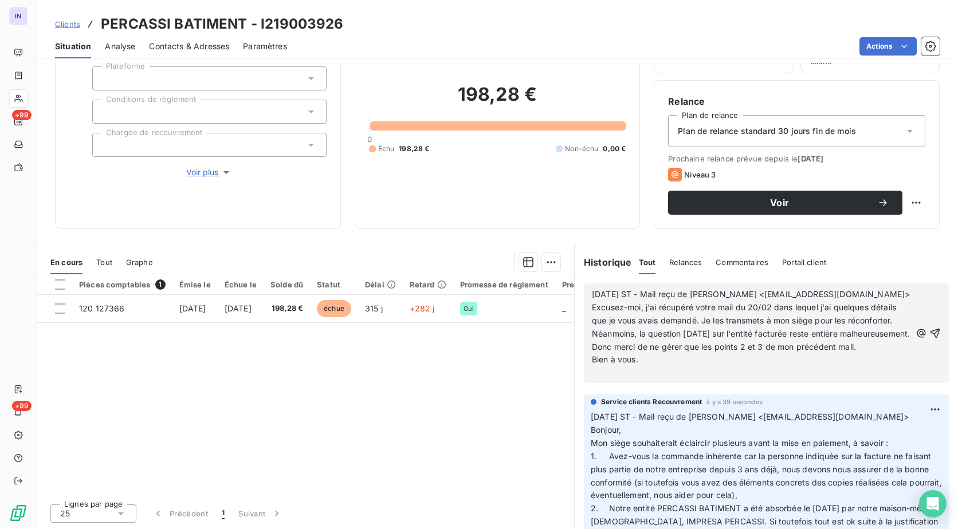
click at [592, 380] on p "﻿" at bounding box center [751, 373] width 319 height 13
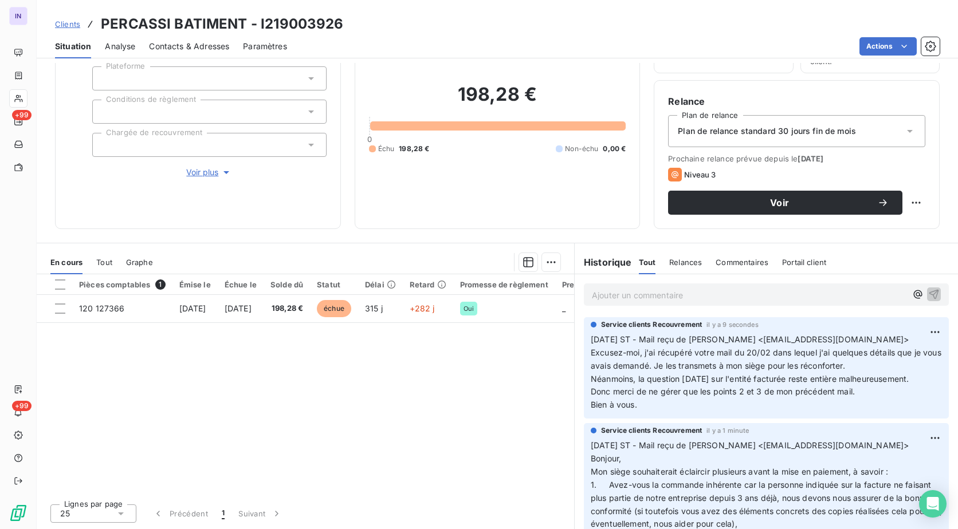
click at [641, 289] on p "Ajouter un commentaire ﻿" at bounding box center [749, 295] width 315 height 14
click at [712, 295] on p "[DATE] ST - Mail envoyé à" at bounding box center [749, 294] width 315 height 13
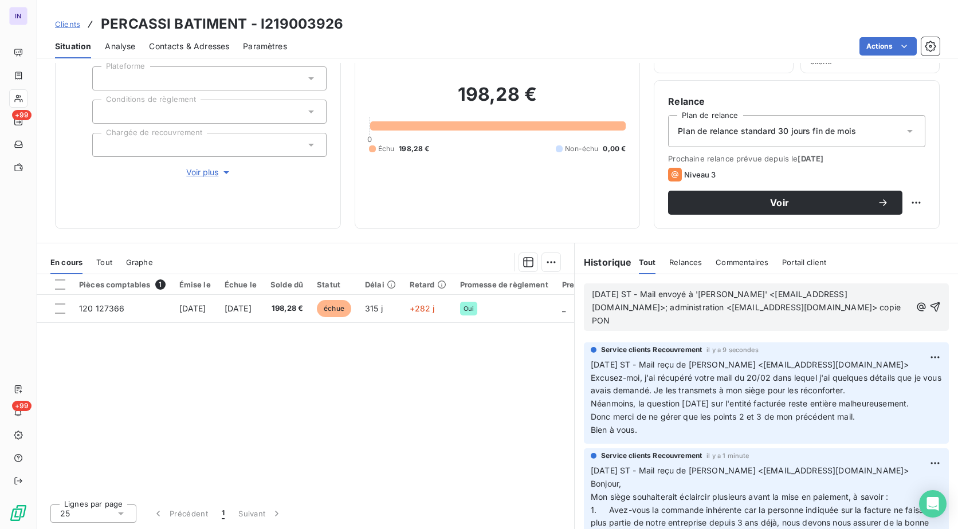
click at [633, 328] on p "[DATE] ST - Mail envoyé à '[PERSON_NAME]' <[EMAIL_ADDRESS][DOMAIN_NAME]>; admin…" at bounding box center [751, 308] width 319 height 40
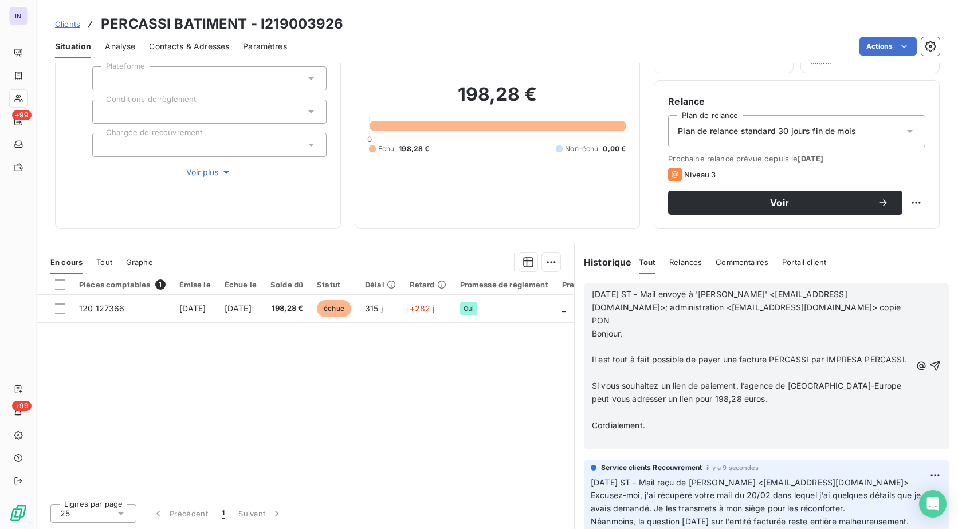
click at [607, 340] on p "[DATE] ST - Mail envoyé à '[PERSON_NAME]' <[EMAIL_ADDRESS][DOMAIN_NAME]>; admin…" at bounding box center [751, 314] width 319 height 53
click at [605, 346] on p "﻿" at bounding box center [751, 347] width 319 height 13
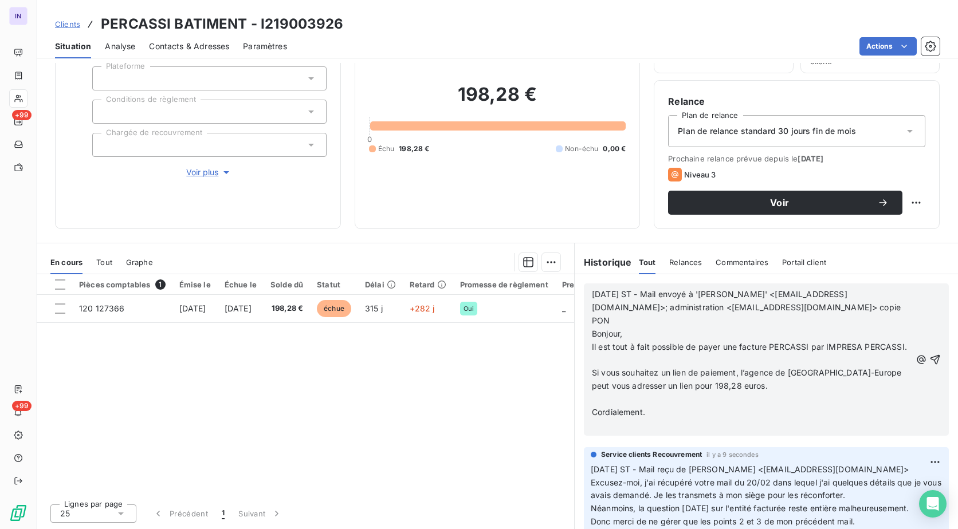
click at [596, 367] on p "﻿" at bounding box center [751, 360] width 319 height 13
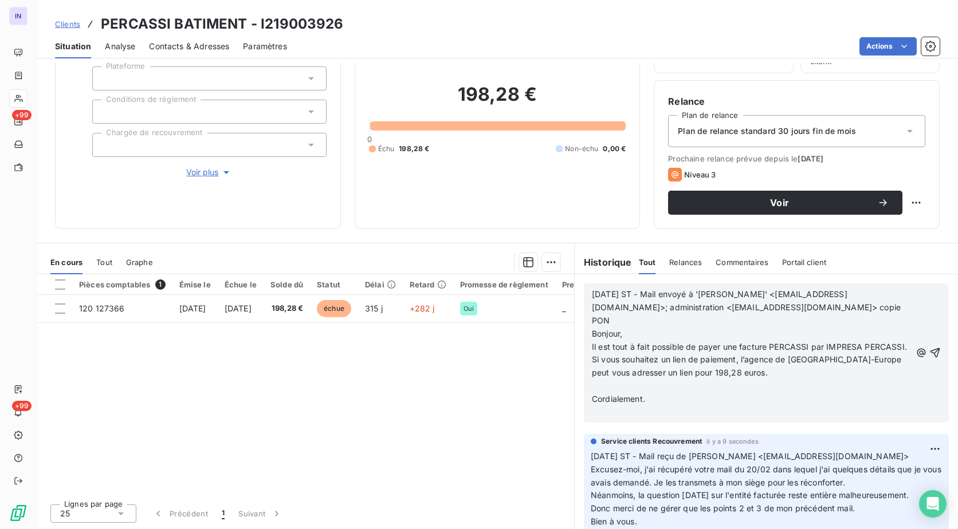
click at [600, 393] on p "﻿" at bounding box center [751, 386] width 319 height 13
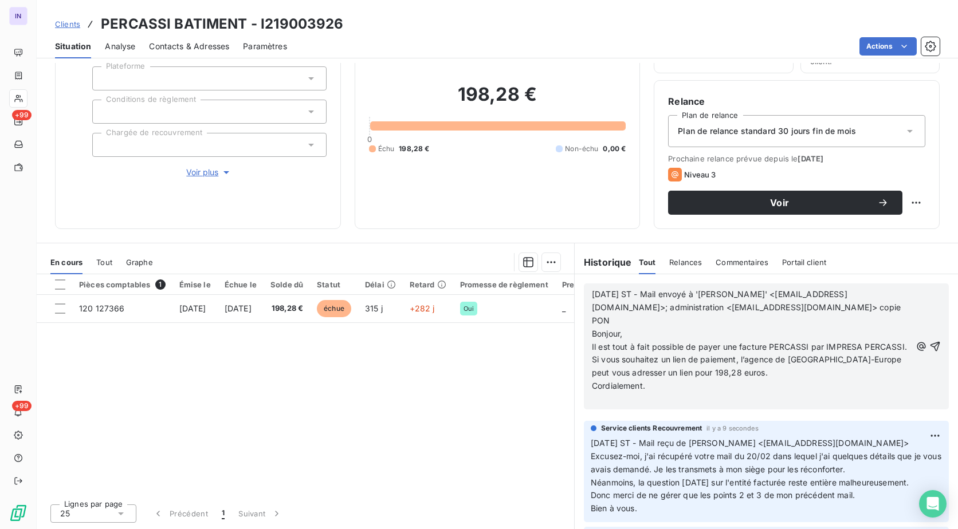
click at [595, 406] on p "﻿" at bounding box center [751, 399] width 319 height 13
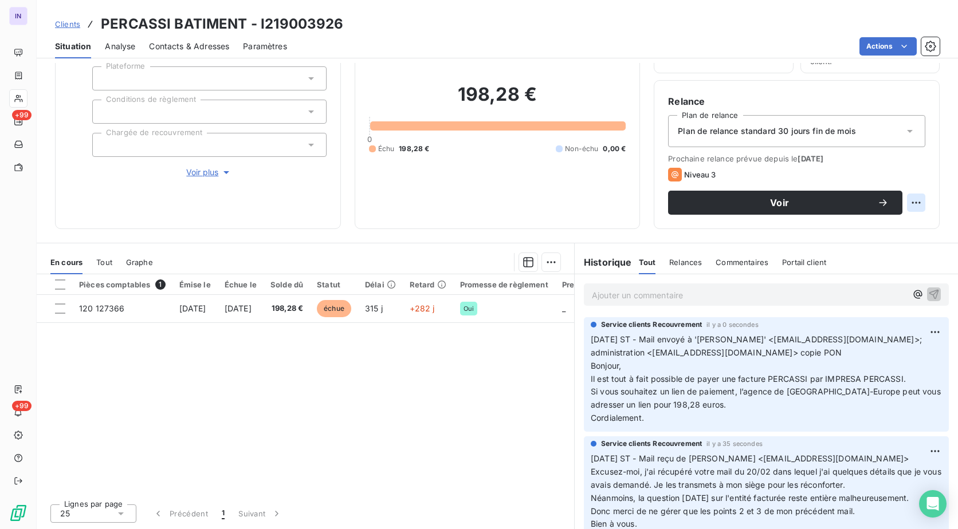
click at [903, 206] on html "IN +99 +99 Clients PERCASSI BATIMENT - I219003926 Situation Analyse Contacts & …" at bounding box center [479, 264] width 958 height 529
drag, startPoint x: 894, startPoint y: 222, endPoint x: 854, endPoint y: 229, distance: 40.0
click at [893, 223] on div "Replanifier cette action" at bounding box center [860, 228] width 103 height 18
select select "8"
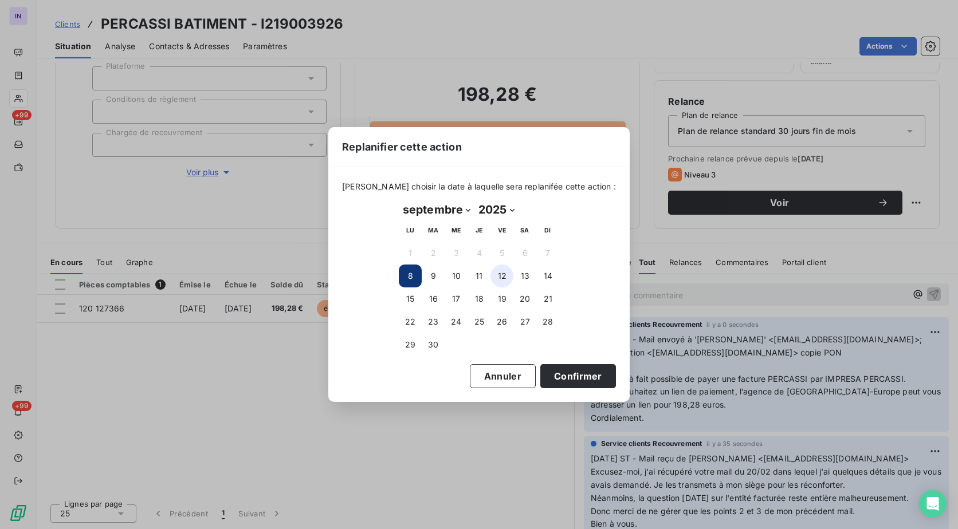
click at [497, 271] on button "12" at bounding box center [501, 276] width 23 height 23
drag, startPoint x: 563, startPoint y: 376, endPoint x: 551, endPoint y: 370, distance: 13.8
click at [563, 376] on button "Confirmer" at bounding box center [578, 376] width 76 height 24
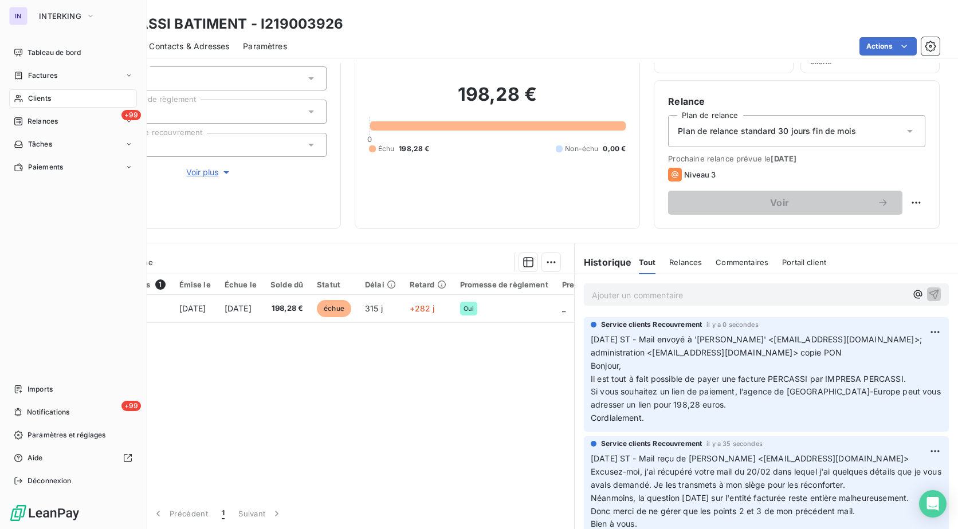
drag, startPoint x: 38, startPoint y: 98, endPoint x: 54, endPoint y: 100, distance: 15.6
click at [38, 98] on span "Clients" at bounding box center [39, 98] width 23 height 10
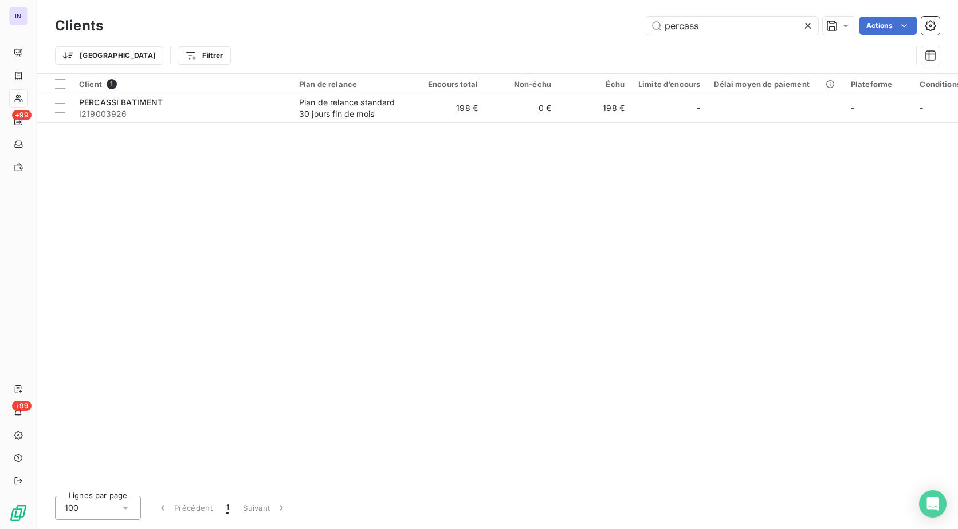
drag, startPoint x: 712, startPoint y: 32, endPoint x: 566, endPoint y: 26, distance: 146.2
click at [574, 26] on div "percass Actions" at bounding box center [528, 26] width 823 height 18
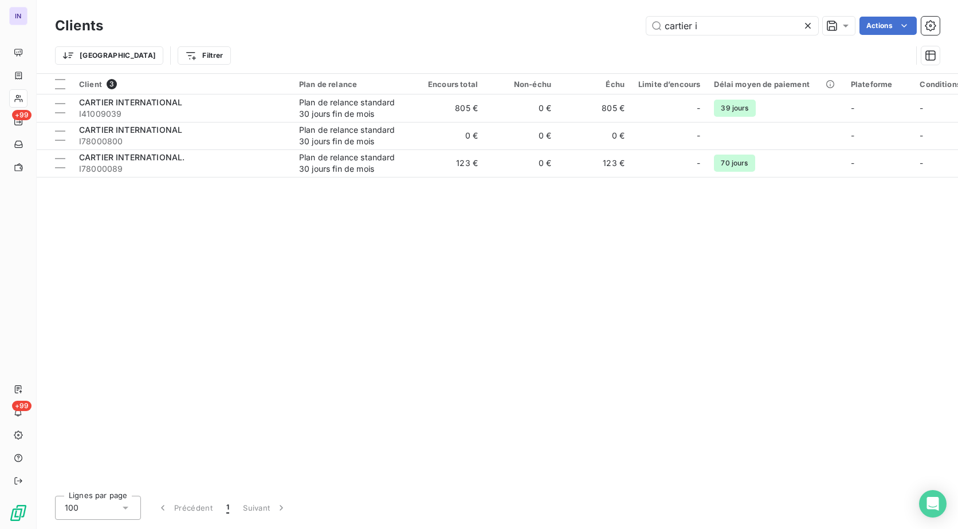
type input "cartier i"
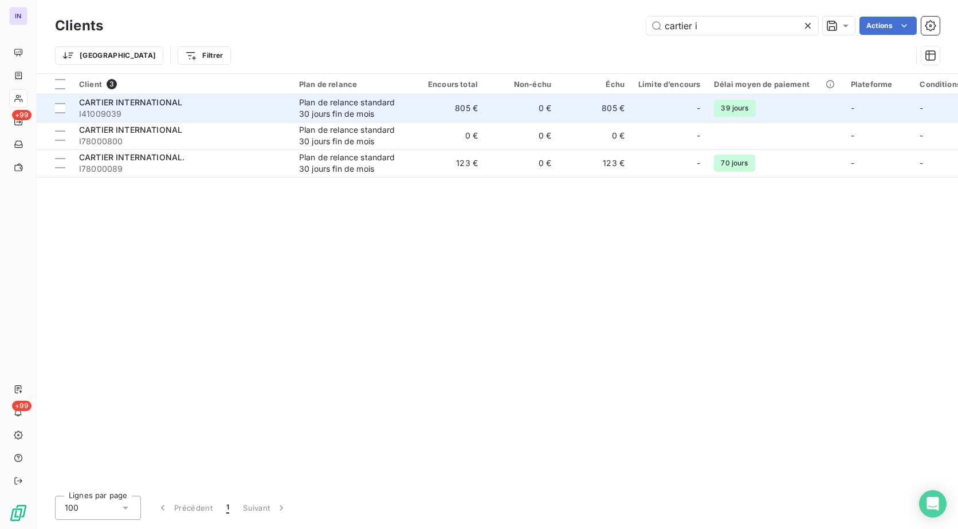
click at [409, 113] on td "Plan de relance standard 30 jours fin de mois" at bounding box center [351, 109] width 119 height 28
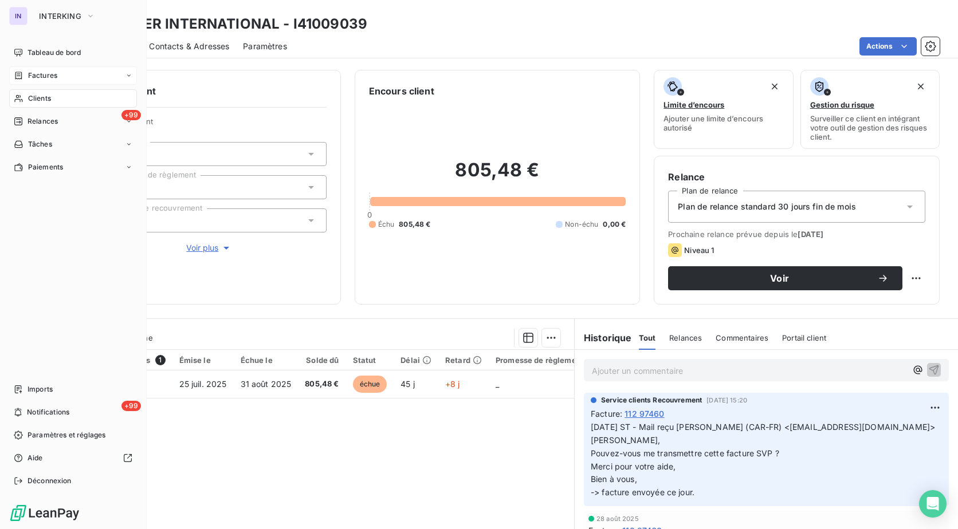
click at [38, 75] on span "Factures" at bounding box center [42, 75] width 29 height 10
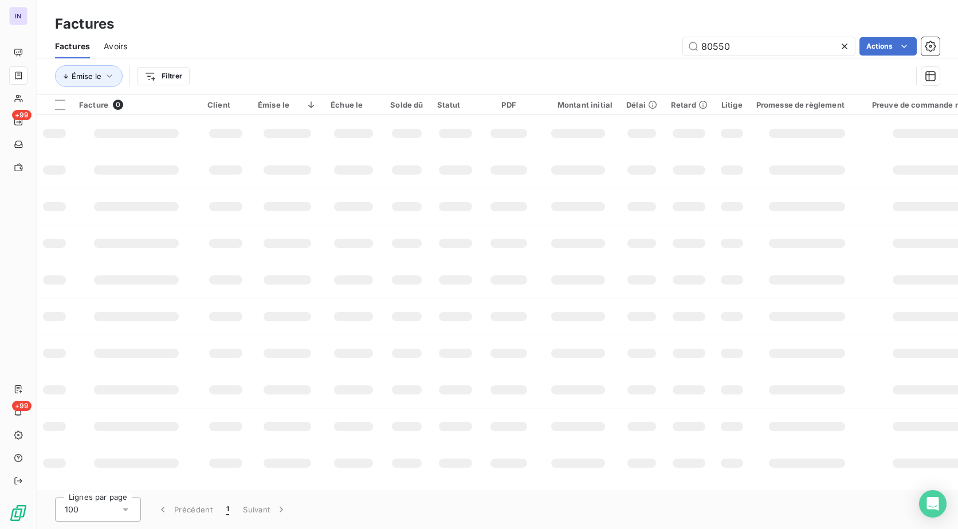
drag, startPoint x: 752, startPoint y: 44, endPoint x: 607, endPoint y: 46, distance: 145.0
click at [607, 46] on div "80550 Actions" at bounding box center [540, 46] width 799 height 18
type input "97460"
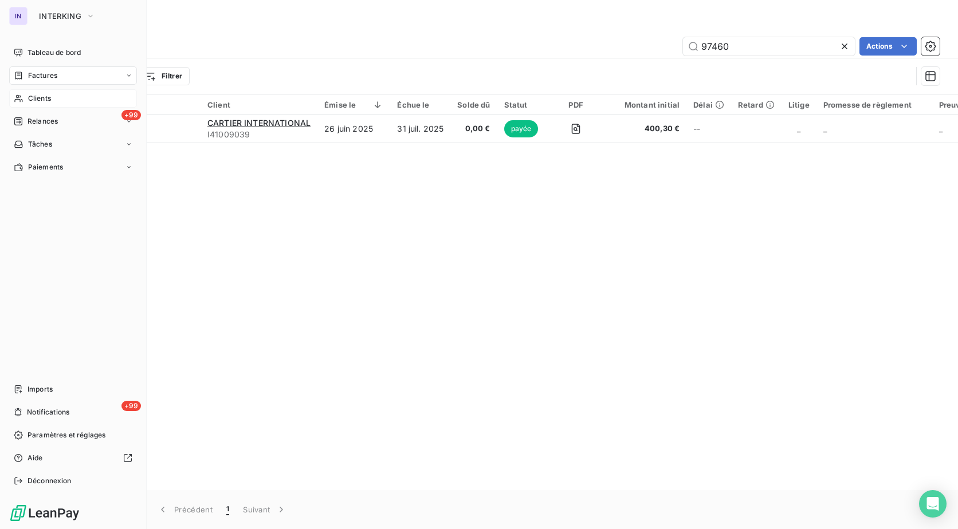
click at [48, 105] on div "Clients" at bounding box center [73, 98] width 128 height 18
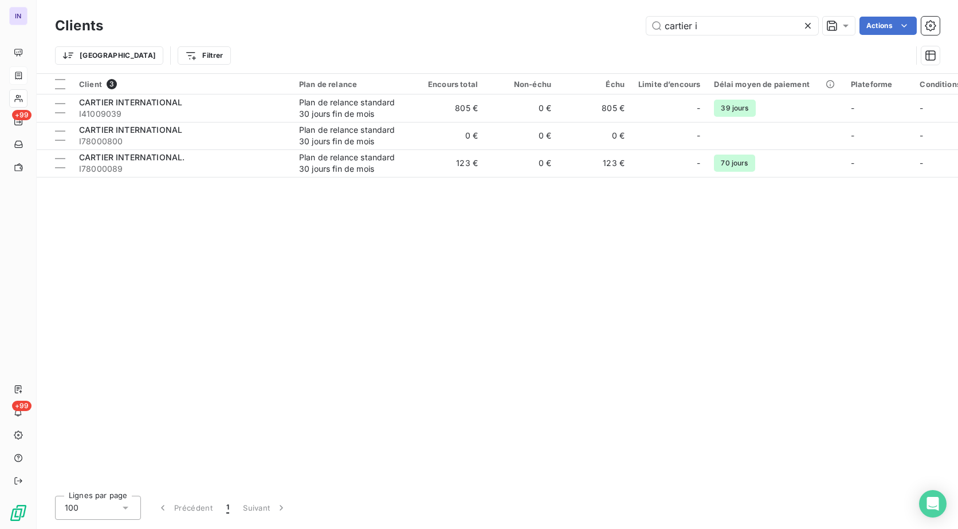
drag, startPoint x: 584, startPoint y: 37, endPoint x: 555, endPoint y: 41, distance: 28.9
click at [555, 41] on div "Clients cartier i Actions Trier Filtrer" at bounding box center [497, 44] width 885 height 60
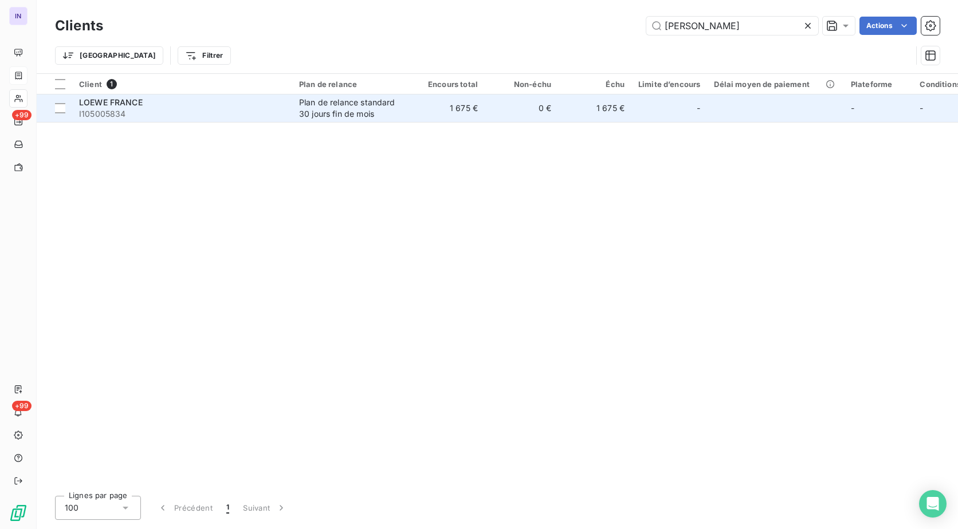
type input "[PERSON_NAME]"
click at [159, 99] on div "LOEWE FRANCE" at bounding box center [182, 102] width 206 height 11
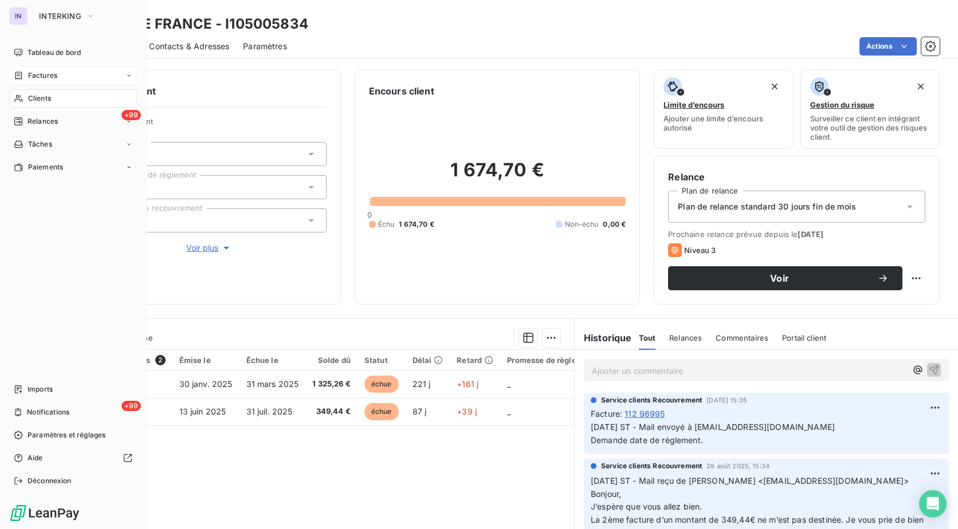
drag, startPoint x: 38, startPoint y: 100, endPoint x: 119, endPoint y: 98, distance: 81.4
click at [38, 100] on span "Clients" at bounding box center [39, 98] width 23 height 10
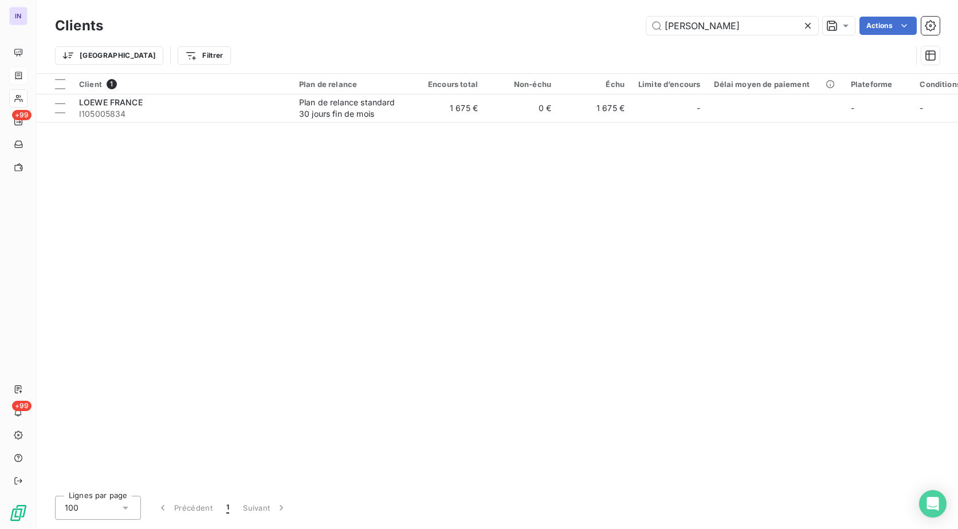
drag, startPoint x: 658, startPoint y: 26, endPoint x: 604, endPoint y: 28, distance: 53.9
click at [604, 28] on div "[PERSON_NAME] Actions" at bounding box center [528, 26] width 823 height 18
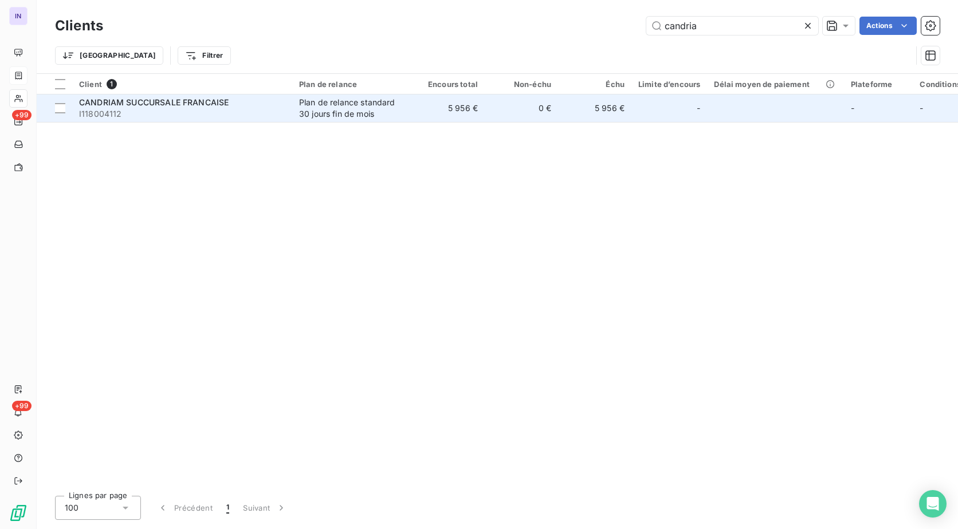
type input "candria"
click at [264, 108] on span "I118004112" at bounding box center [182, 113] width 206 height 11
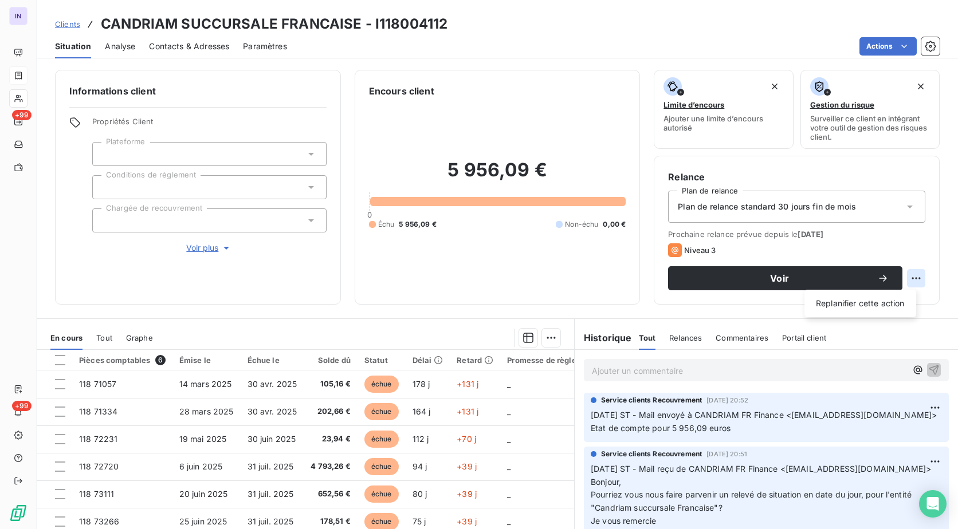
click at [905, 277] on html "IN +99 +99 Clients CANDRIAM SUCCURSALE FRANCAISE - I118004112 Situation Analyse…" at bounding box center [479, 264] width 958 height 529
click at [908, 306] on div "Replanifier cette action" at bounding box center [860, 304] width 103 height 18
select select "8"
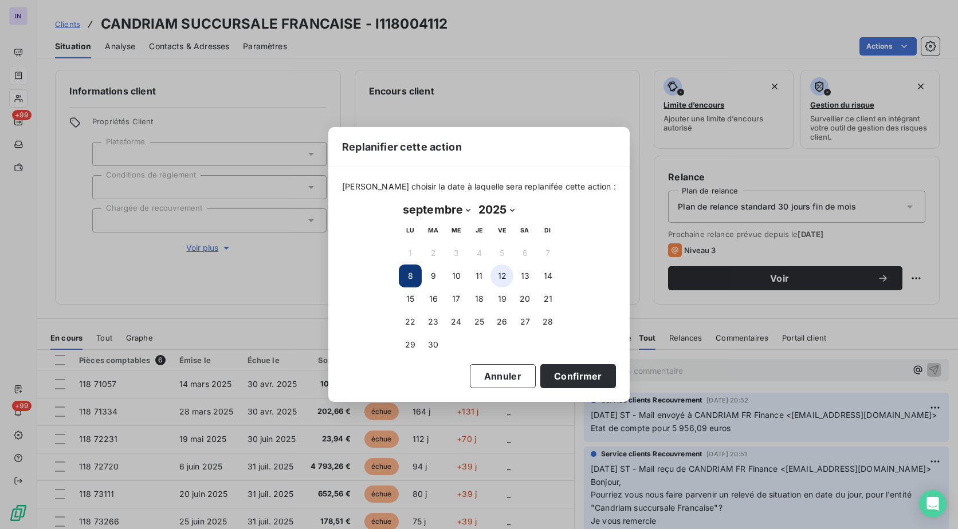
click at [505, 274] on button "12" at bounding box center [501, 276] width 23 height 23
click at [549, 378] on button "Confirmer" at bounding box center [578, 376] width 76 height 24
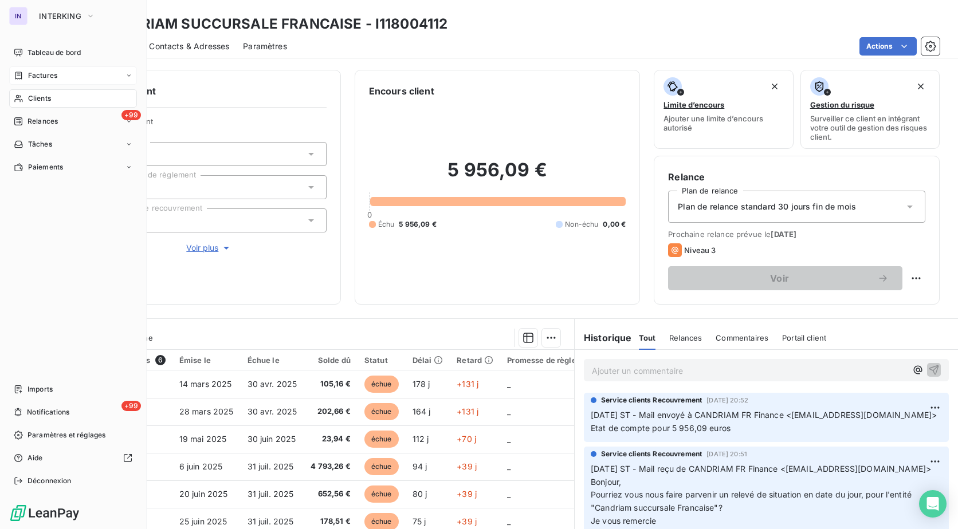
drag, startPoint x: 36, startPoint y: 97, endPoint x: 80, endPoint y: 98, distance: 44.7
click at [36, 97] on span "Clients" at bounding box center [39, 98] width 23 height 10
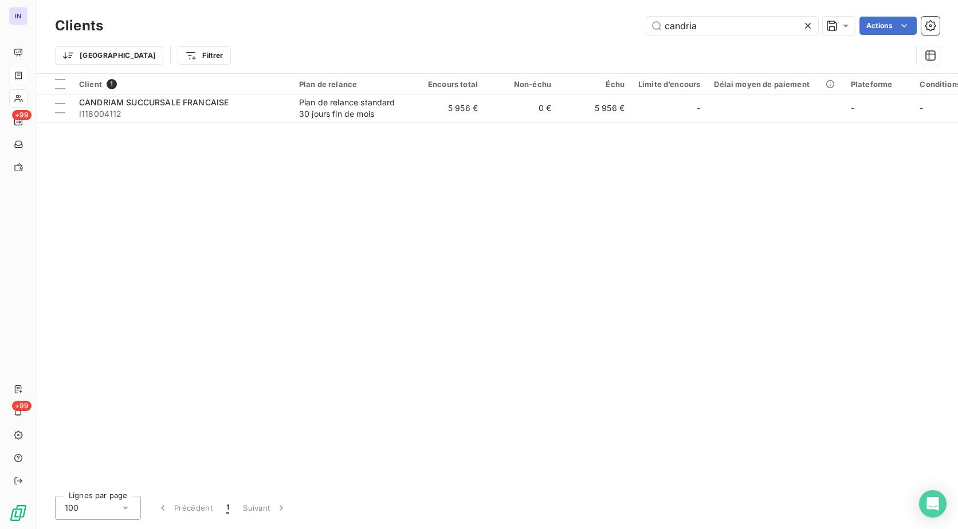
drag, startPoint x: 729, startPoint y: 26, endPoint x: 567, endPoint y: 28, distance: 162.2
click at [569, 28] on div "candria Actions" at bounding box center [528, 26] width 823 height 18
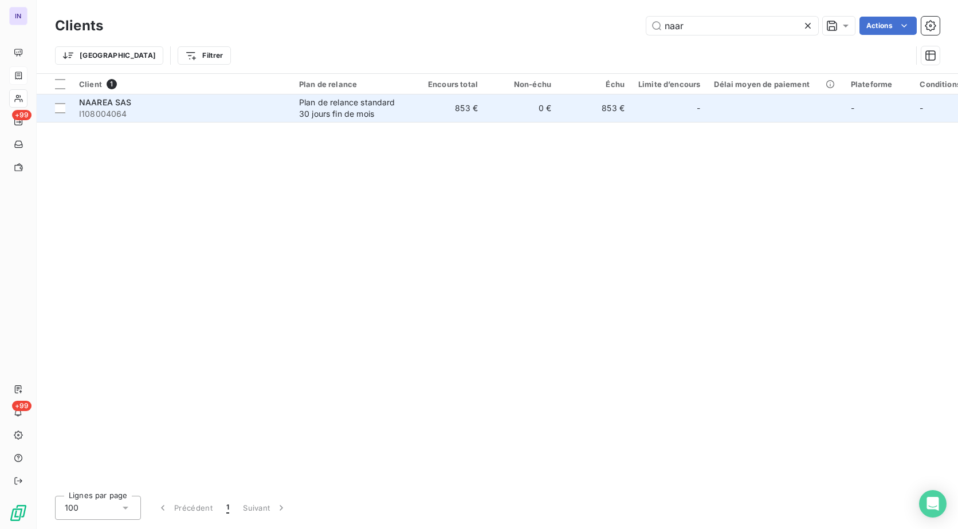
type input "naar"
click at [176, 112] on span "I108004064" at bounding box center [182, 113] width 206 height 11
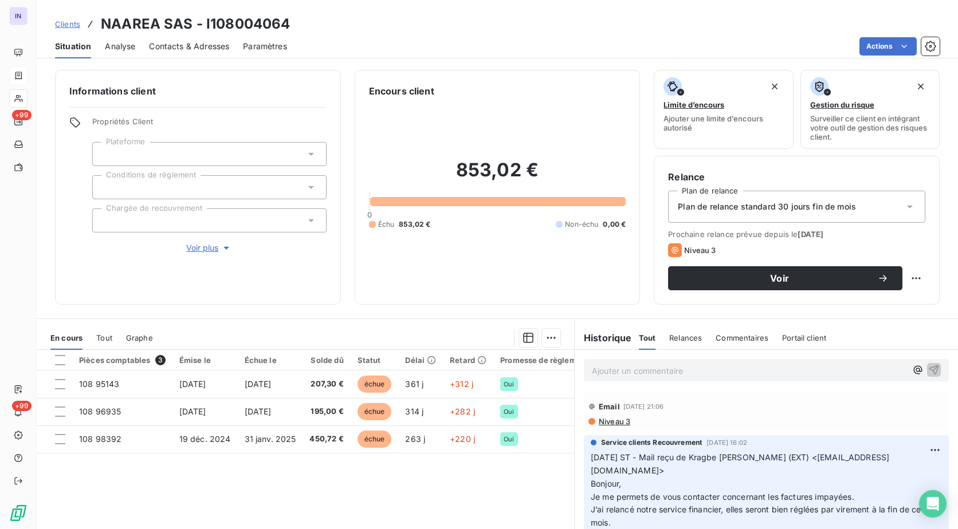
click at [127, 181] on div at bounding box center [209, 187] width 234 height 24
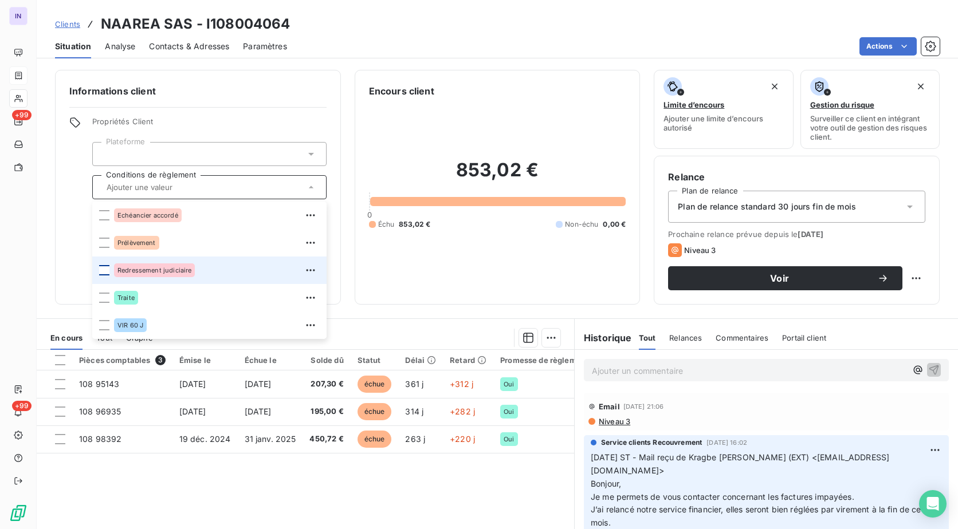
click at [103, 272] on div at bounding box center [104, 270] width 10 height 10
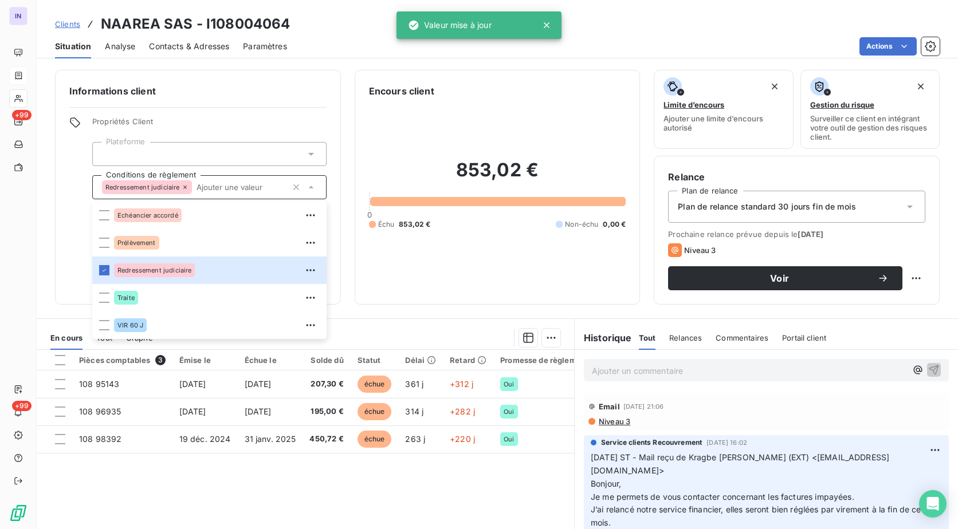
click at [759, 210] on span "Plan de relance standard 30 jours fin de mois" at bounding box center [767, 206] width 178 height 11
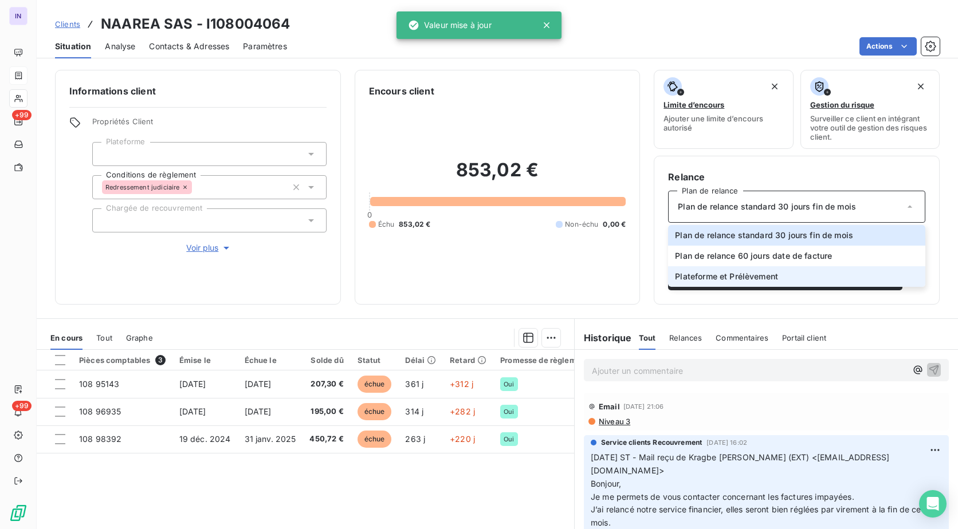
click at [716, 273] on span "Plateforme et Prélèvement" at bounding box center [726, 276] width 103 height 11
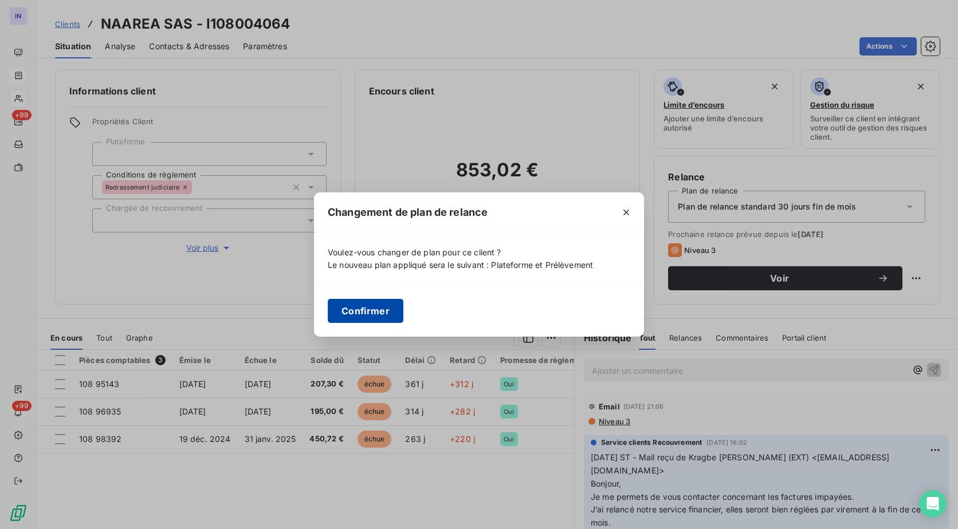
click at [367, 311] on button "Confirmer" at bounding box center [366, 311] width 76 height 24
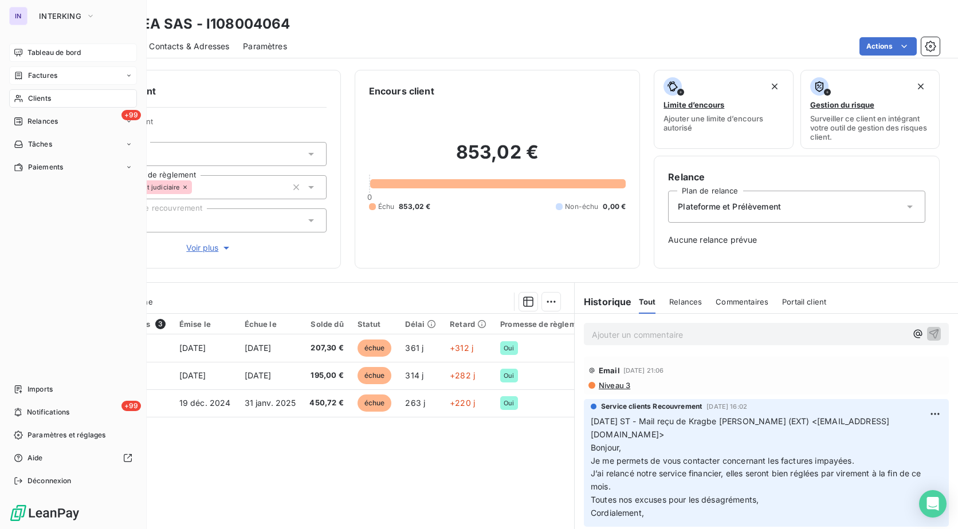
click at [44, 55] on span "Tableau de bord" at bounding box center [54, 53] width 53 height 10
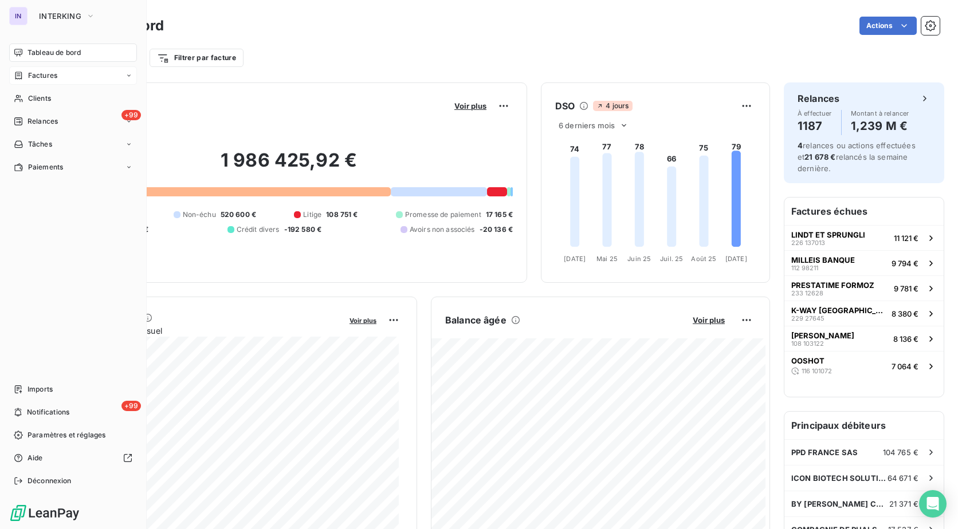
click at [50, 72] on span "Factures" at bounding box center [42, 75] width 29 height 10
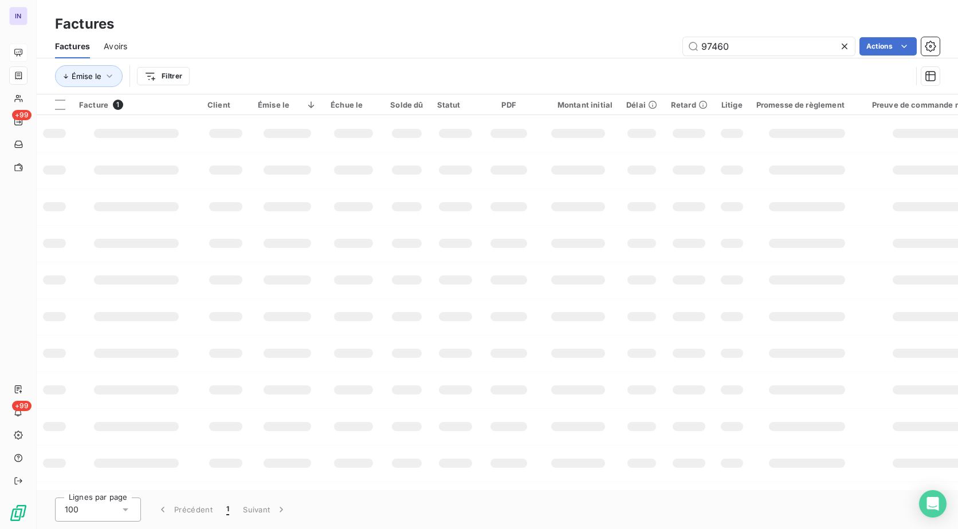
drag, startPoint x: 617, startPoint y: 44, endPoint x: 429, endPoint y: 10, distance: 190.5
click at [433, 14] on div "Factures Factures Avoirs 97460 Actions Émise le Filtrer" at bounding box center [497, 47] width 921 height 95
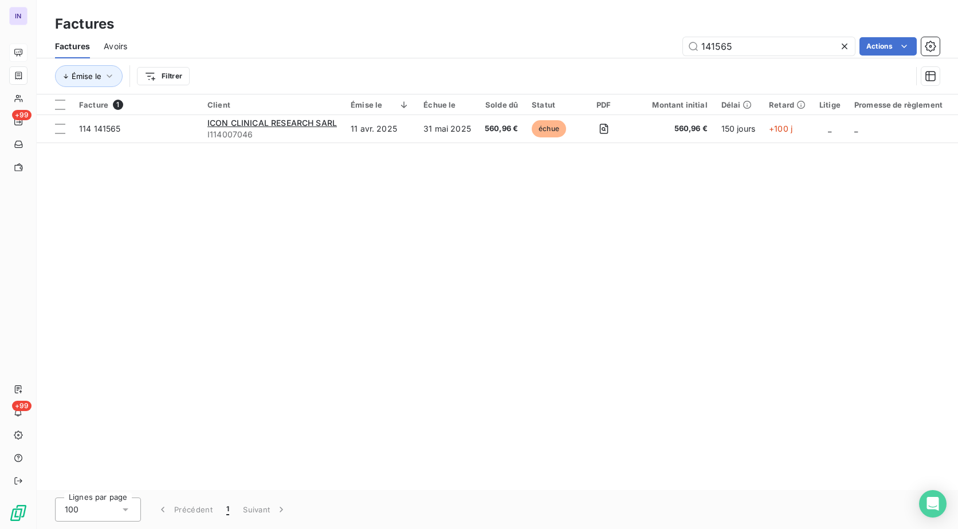
drag, startPoint x: 654, startPoint y: 44, endPoint x: 552, endPoint y: 50, distance: 102.2
click at [552, 50] on div "141565 Actions" at bounding box center [540, 46] width 799 height 18
type input "141567"
